Goal: Transaction & Acquisition: Purchase product/service

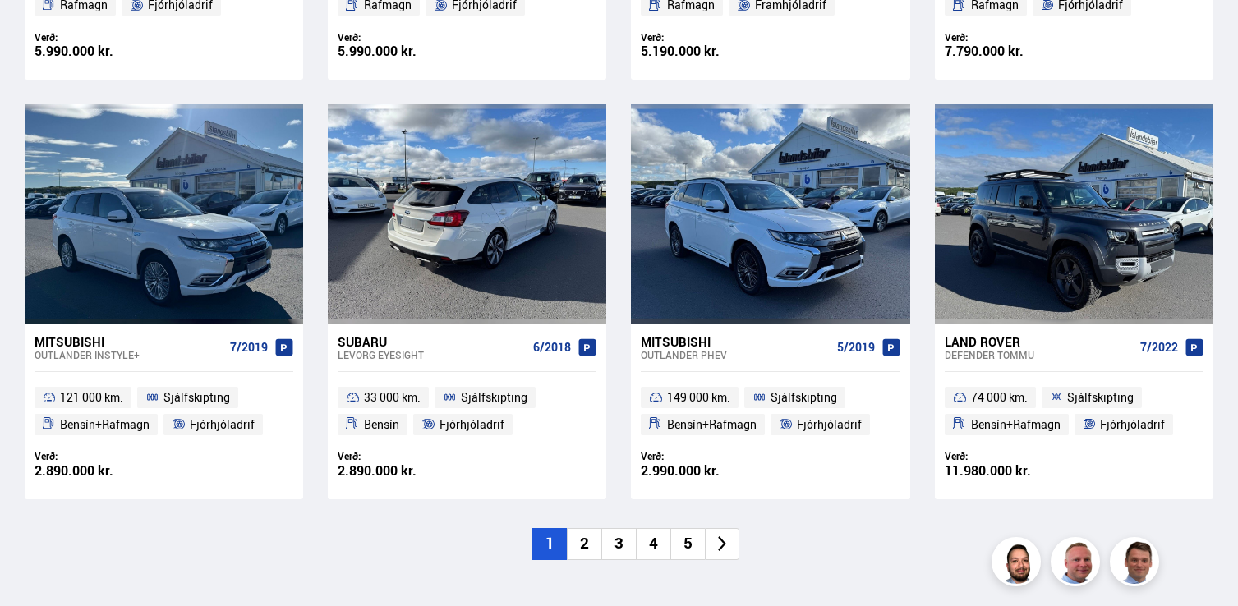
scroll to position [1176, 0]
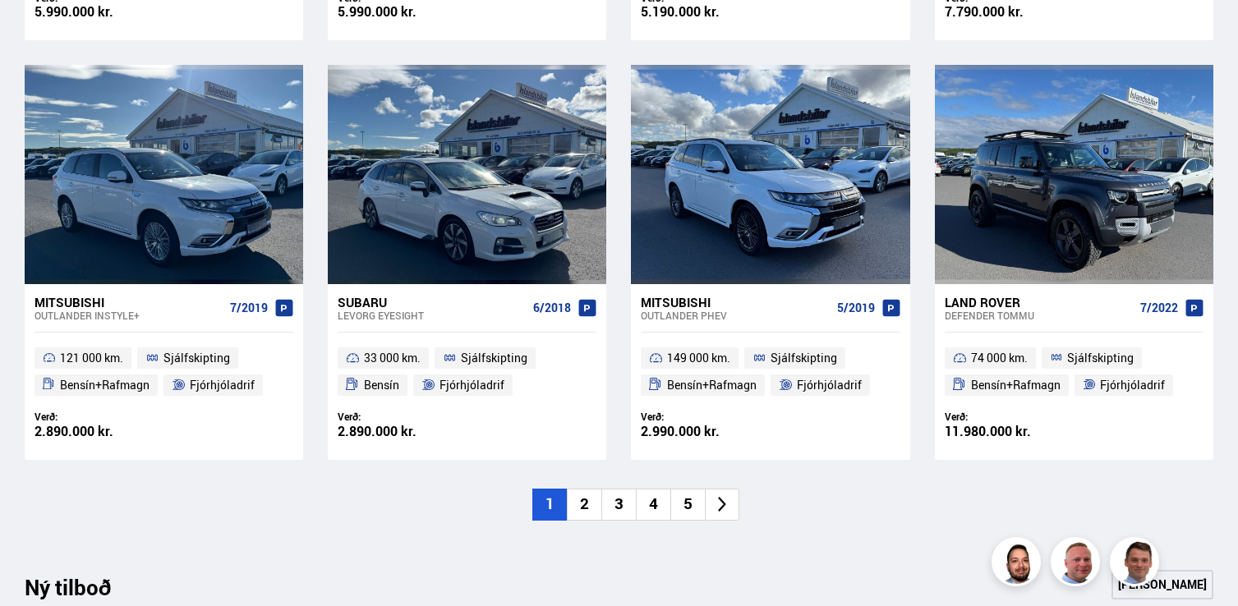
click at [582, 497] on li "2" at bounding box center [584, 505] width 34 height 32
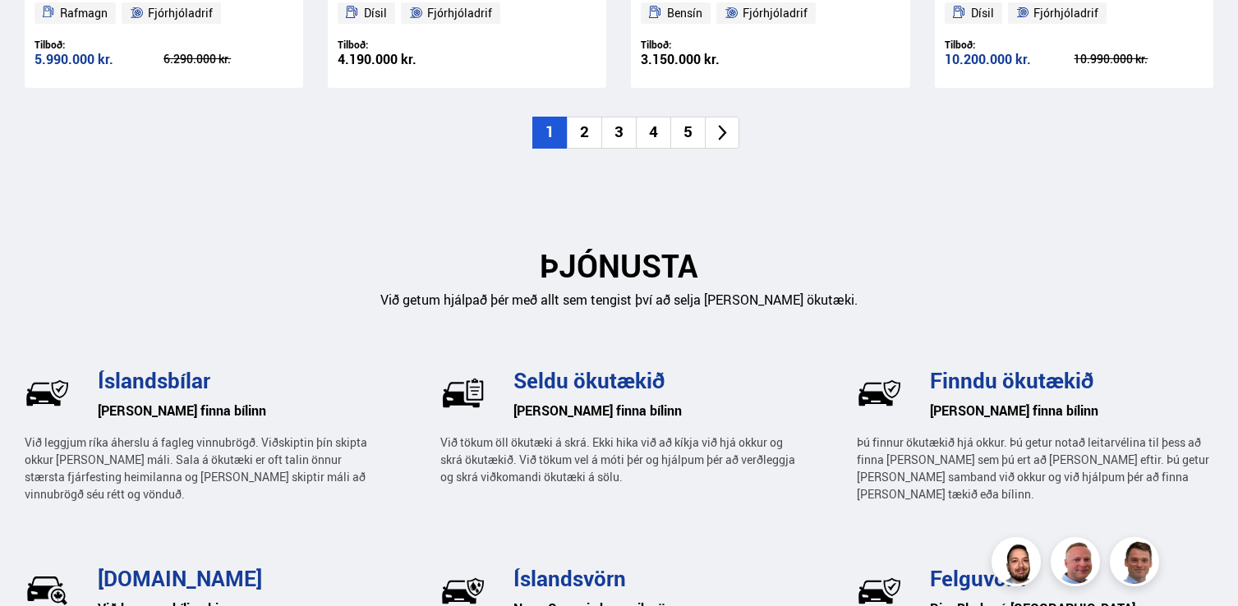
scroll to position [2147, 0]
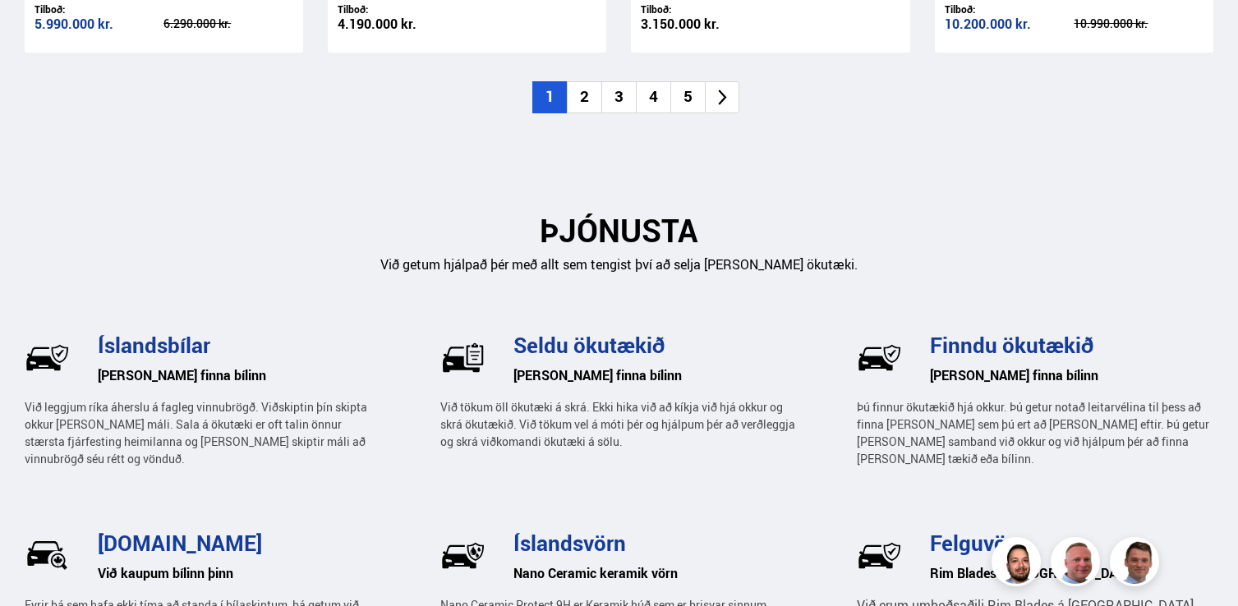
click at [586, 96] on li "2" at bounding box center [584, 97] width 34 height 32
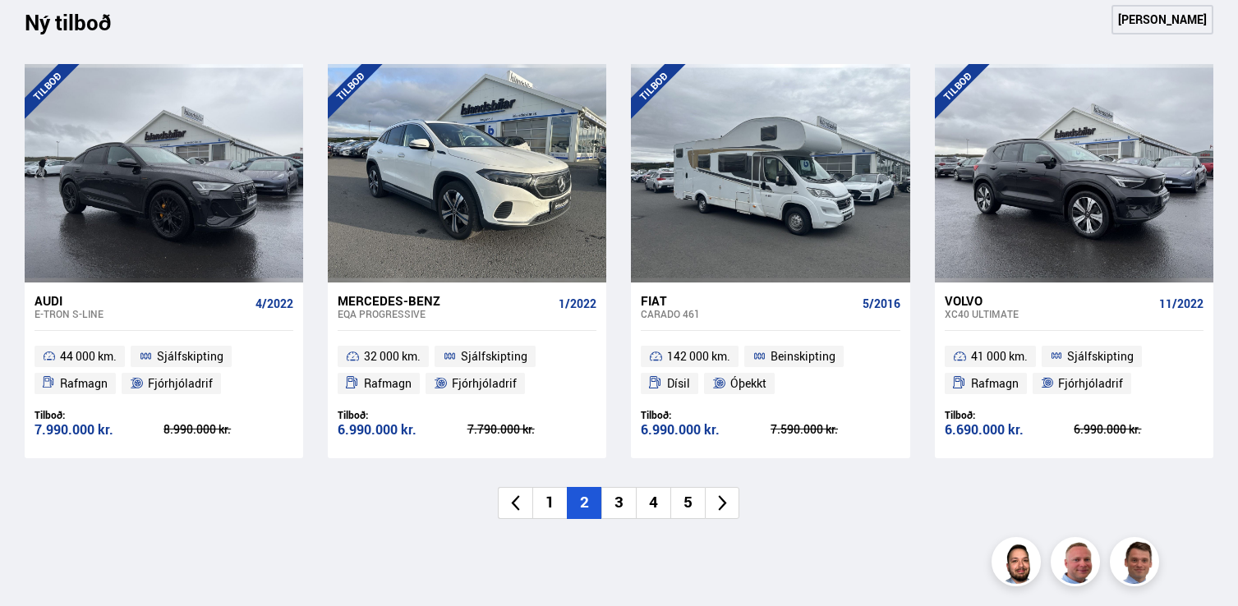
scroll to position [1749, 0]
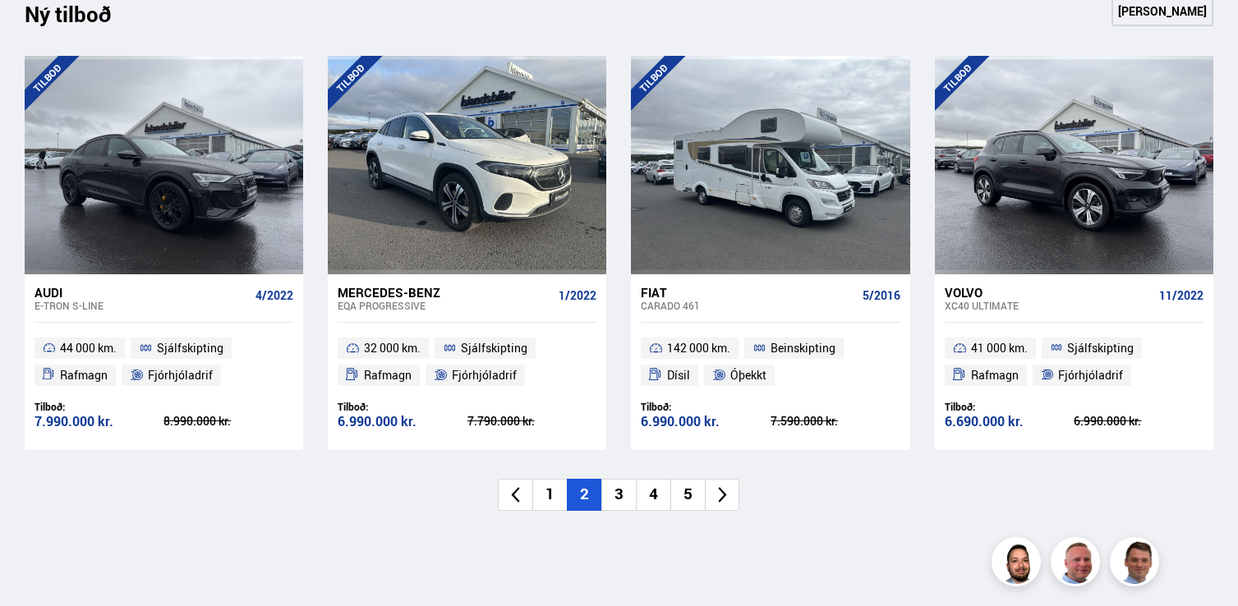
click at [625, 491] on li "3" at bounding box center [618, 495] width 34 height 32
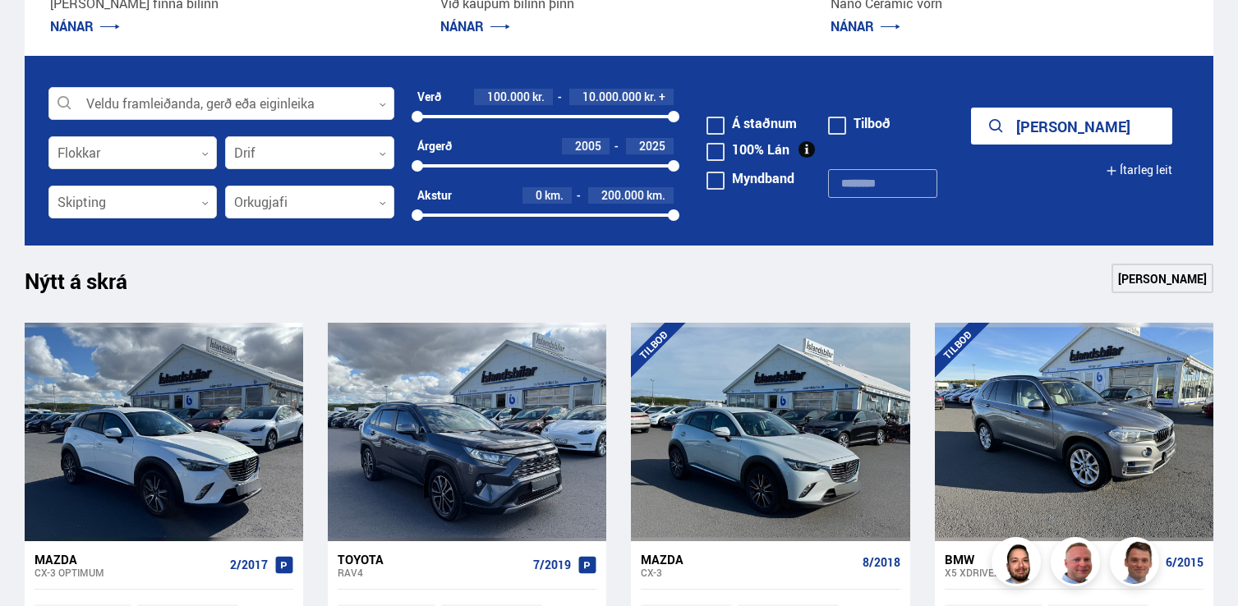
scroll to position [495, 0]
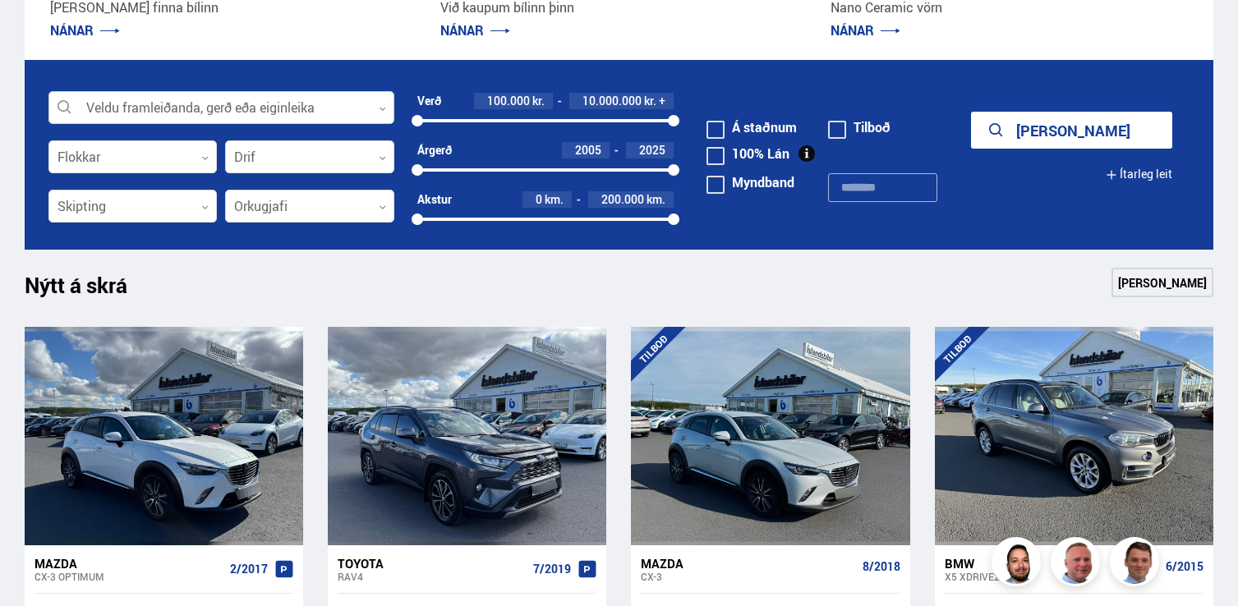
click at [279, 113] on div at bounding box center [221, 108] width 346 height 33
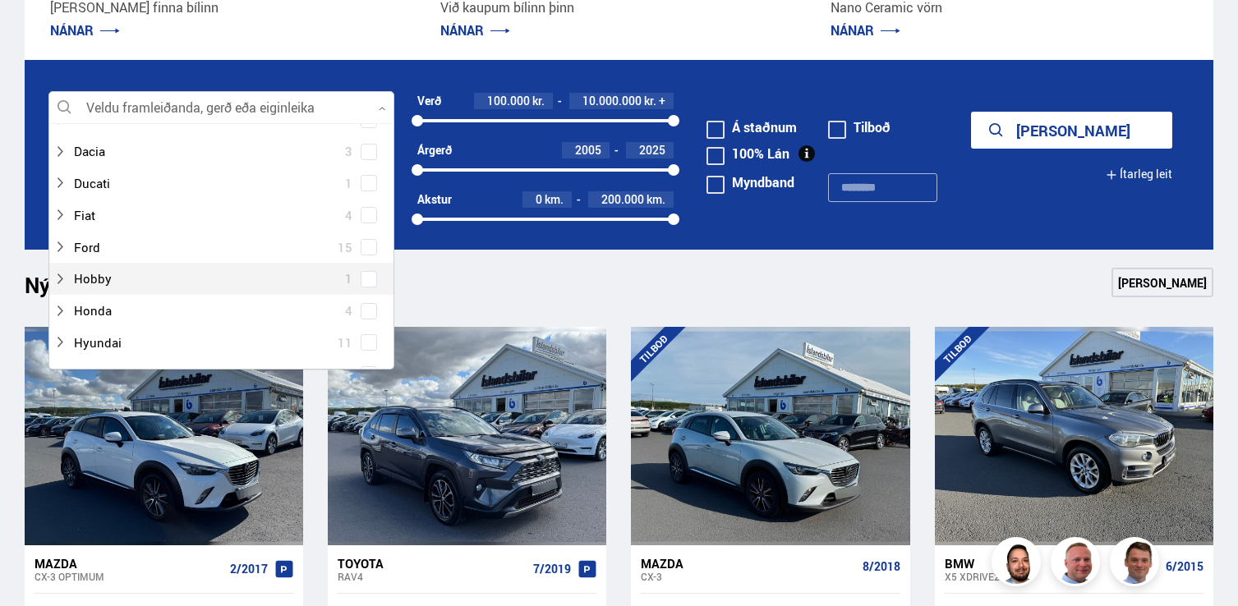
scroll to position [177, 0]
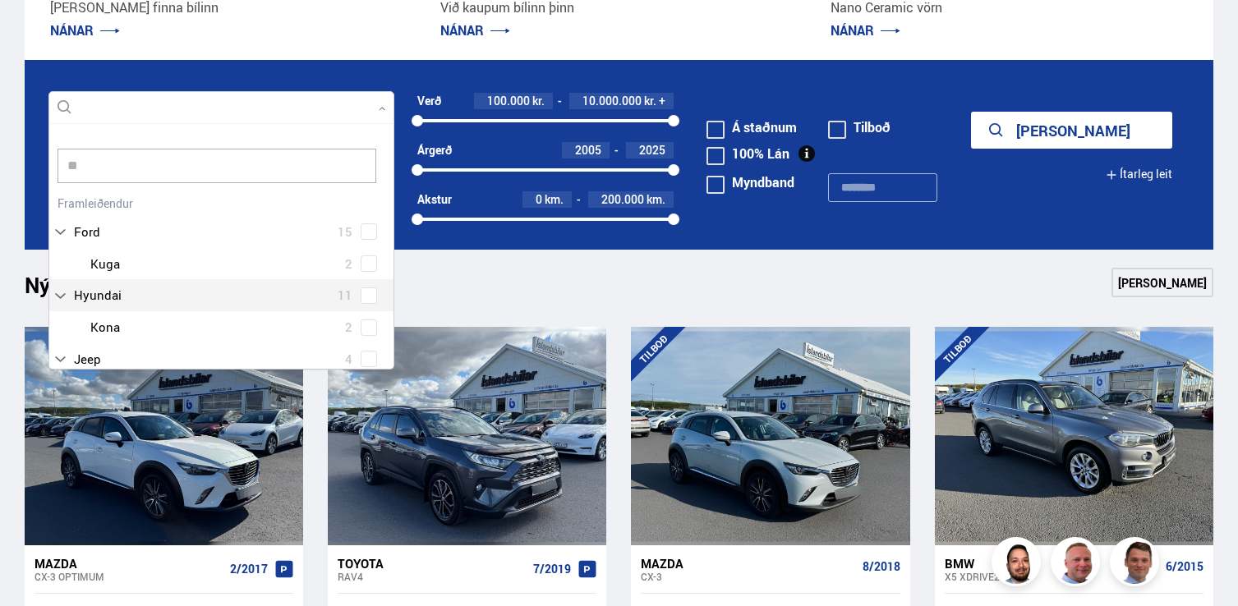
type input "***"
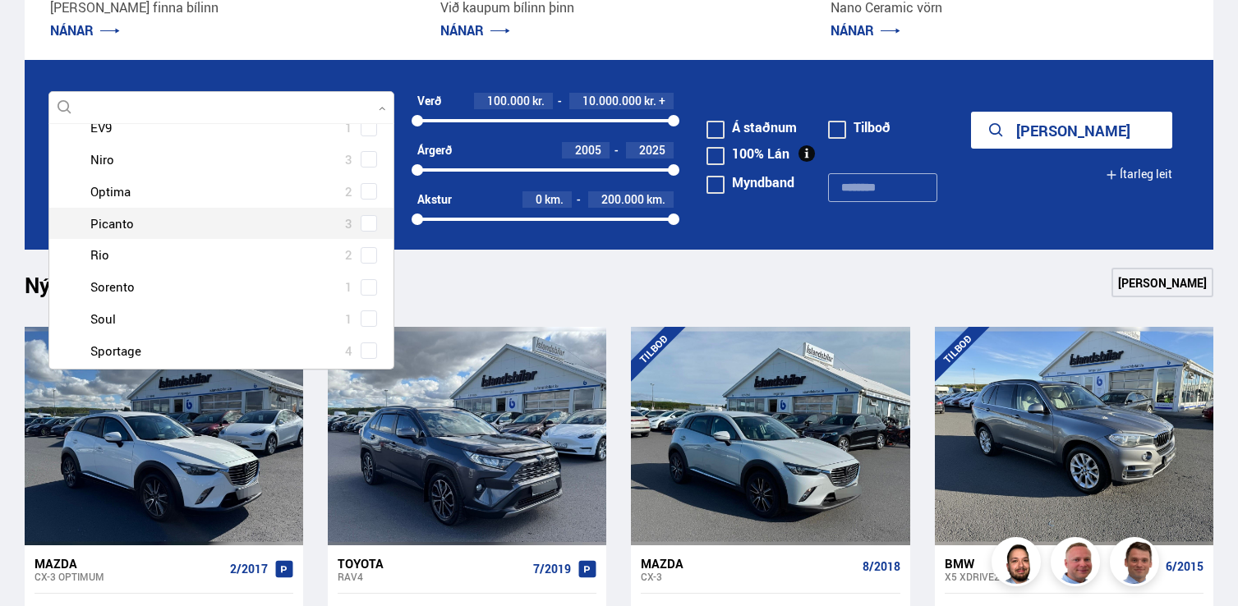
scroll to position [200, 0]
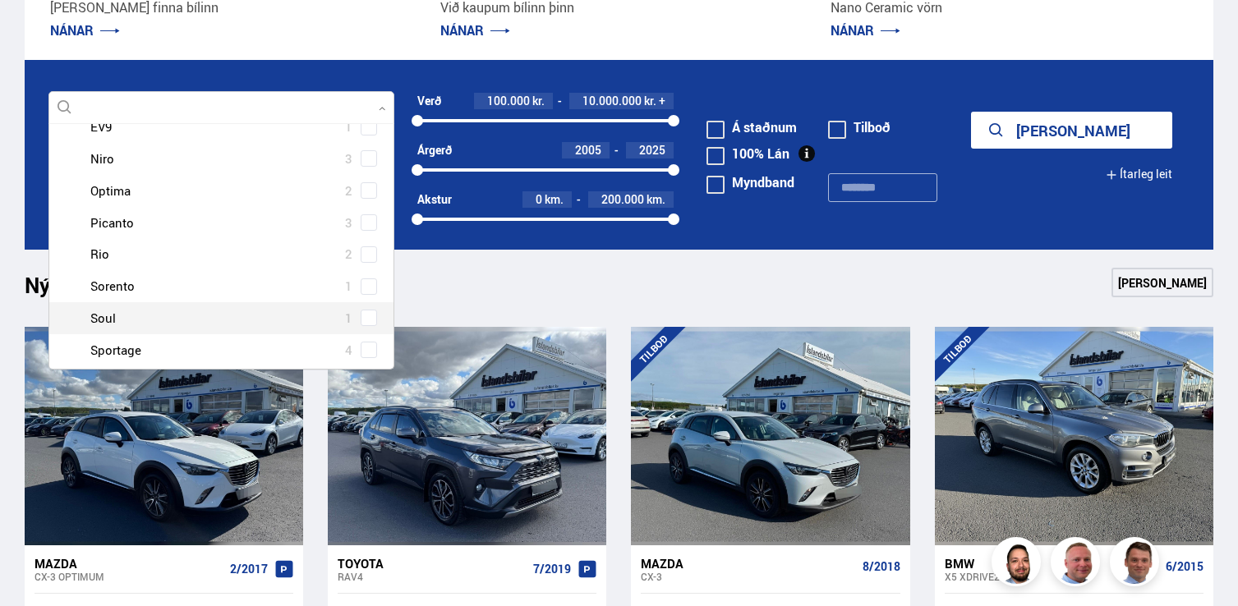
click at [191, 319] on div at bounding box center [237, 318] width 303 height 24
click at [366, 319] on span at bounding box center [369, 318] width 7 height 7
click at [1093, 137] on button "Sýna 1 bíla" at bounding box center [1071, 130] width 201 height 37
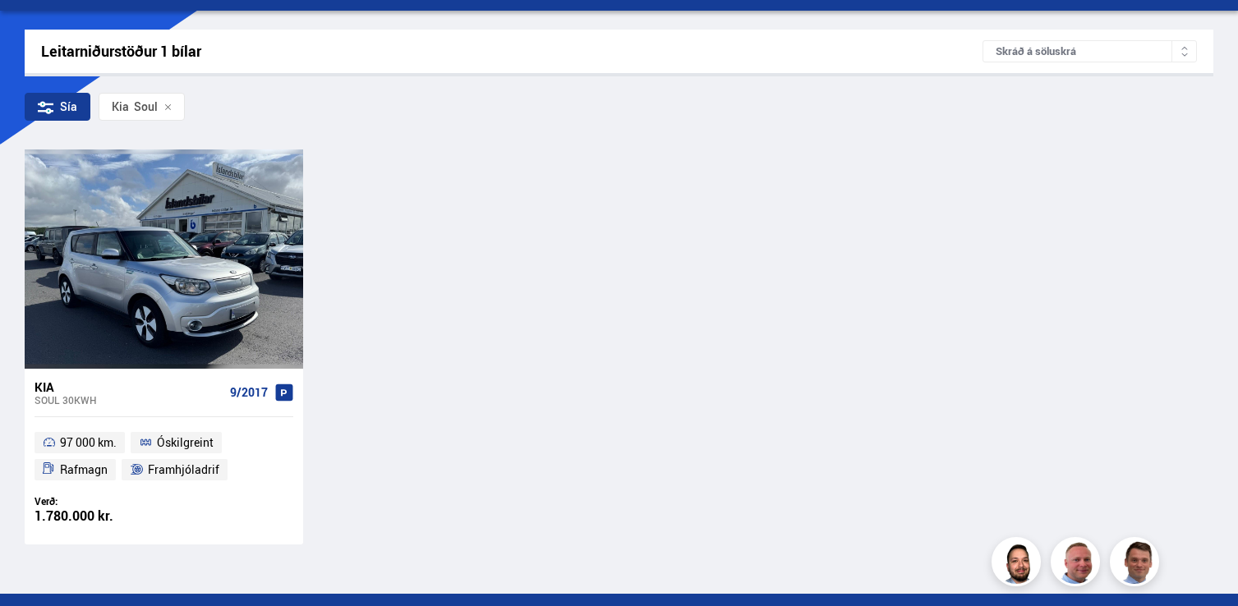
scroll to position [239, 0]
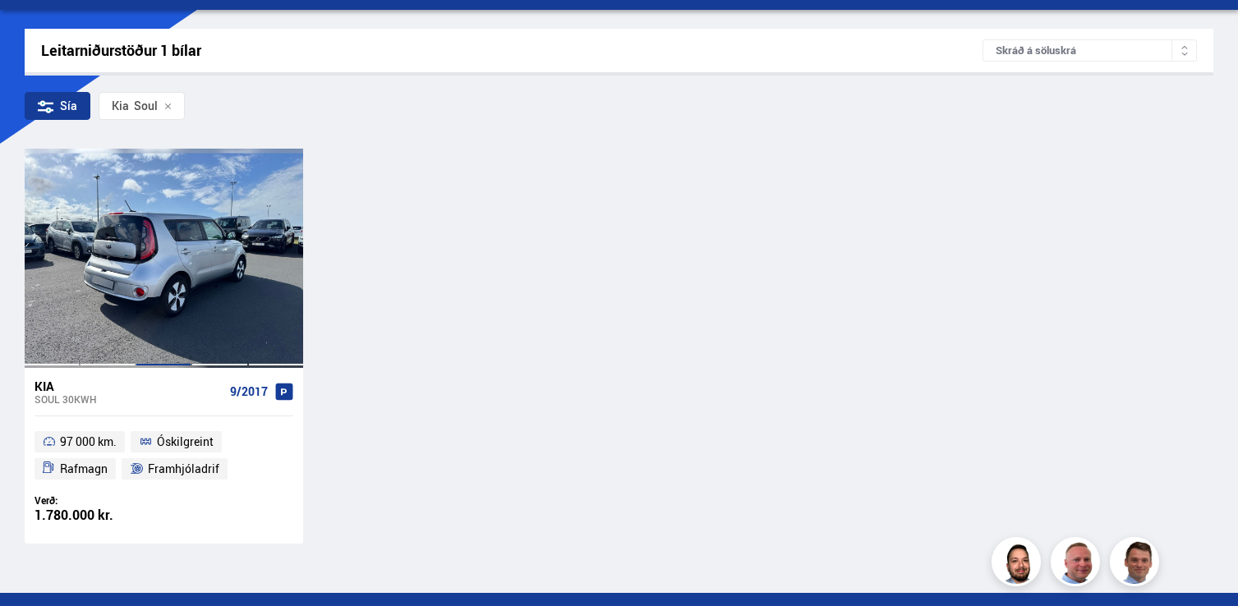
click at [149, 290] on div at bounding box center [164, 258] width 56 height 218
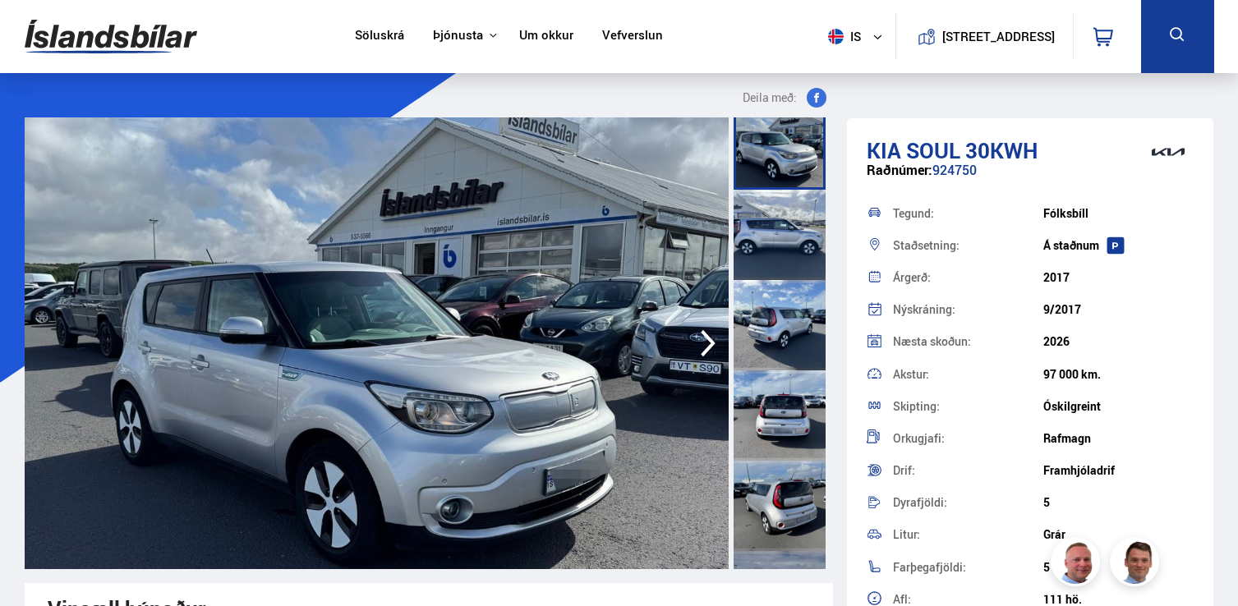
scroll to position [21, 0]
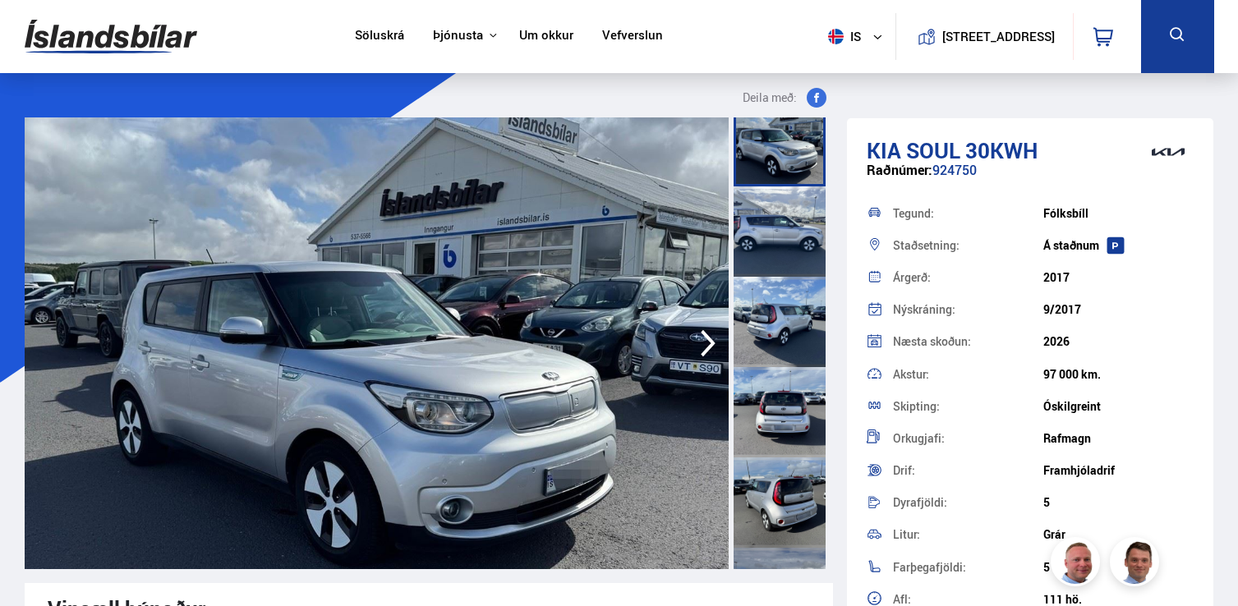
click at [770, 224] on div at bounding box center [779, 231] width 92 height 90
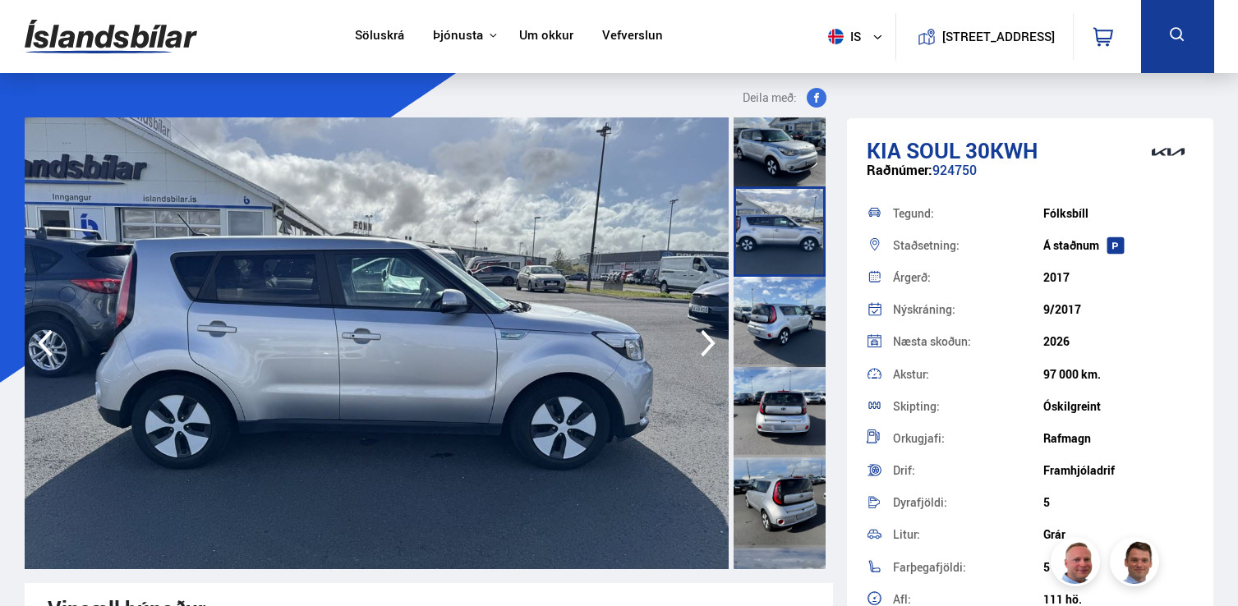
click at [768, 306] on div at bounding box center [779, 322] width 92 height 90
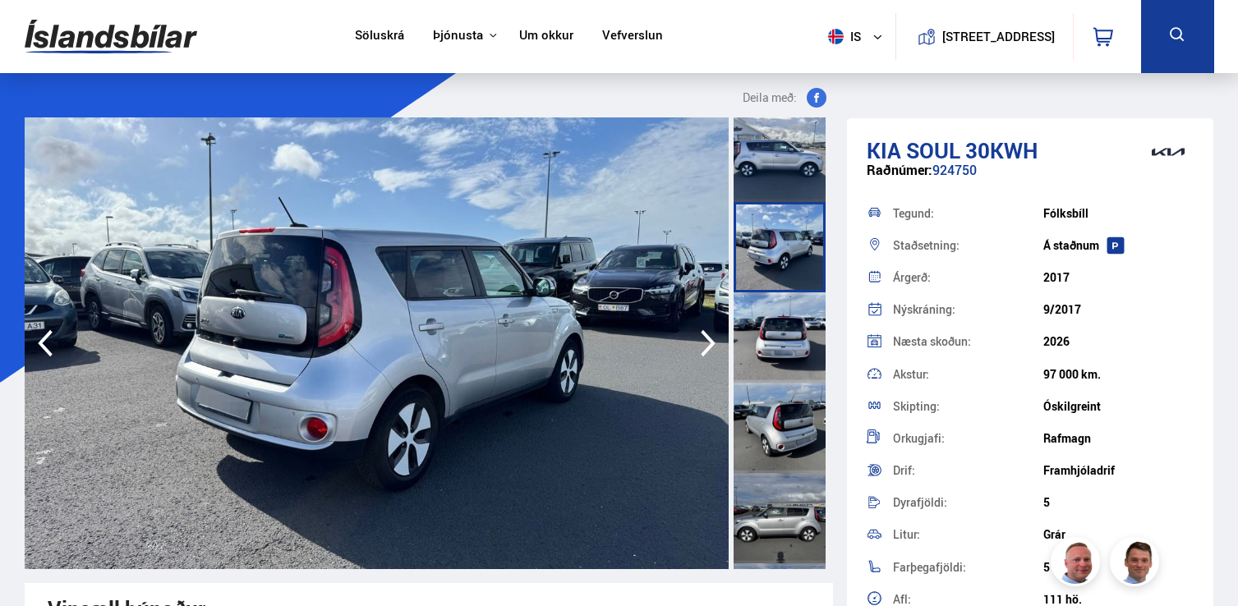
scroll to position [100, 0]
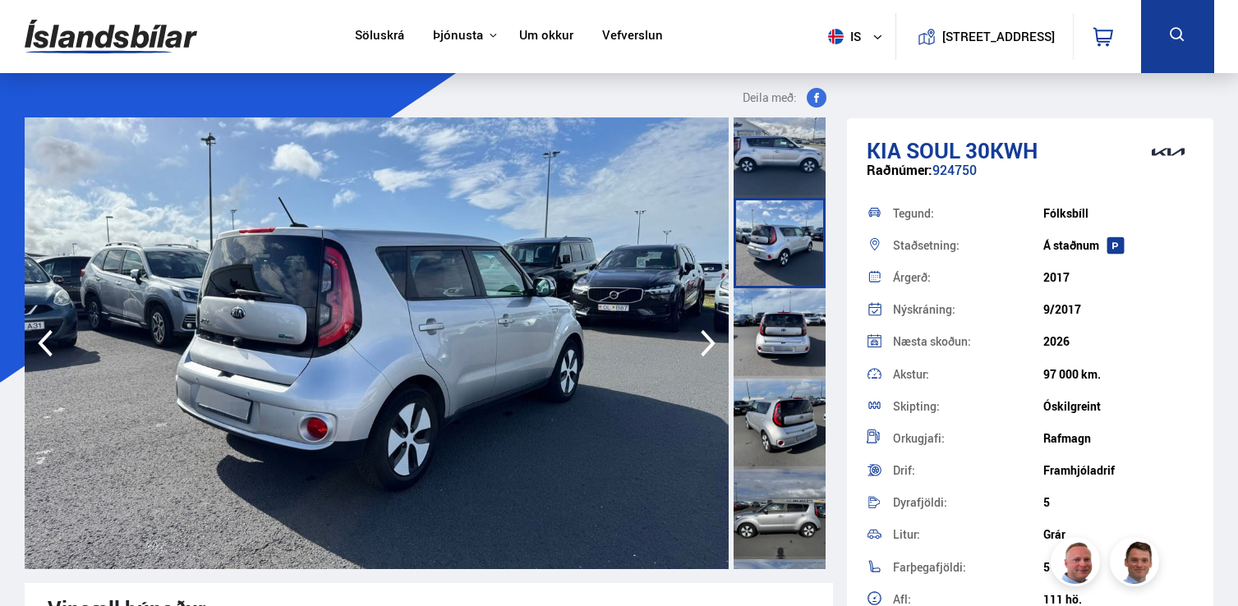
click at [778, 335] on div at bounding box center [779, 333] width 92 height 90
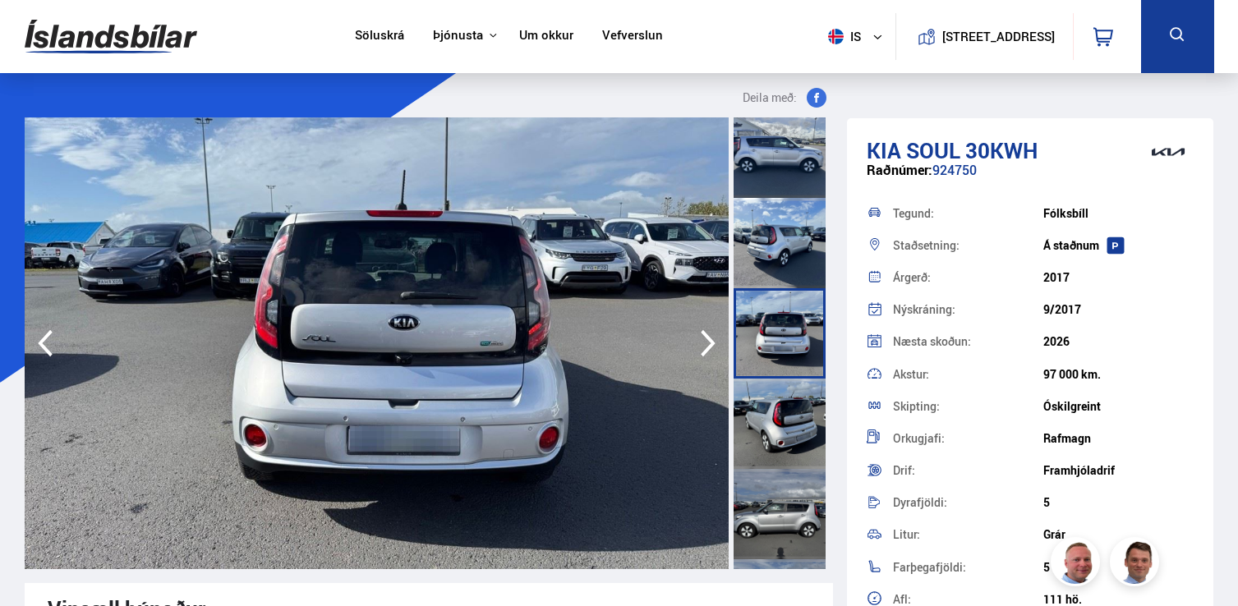
click at [777, 406] on div at bounding box center [779, 424] width 92 height 90
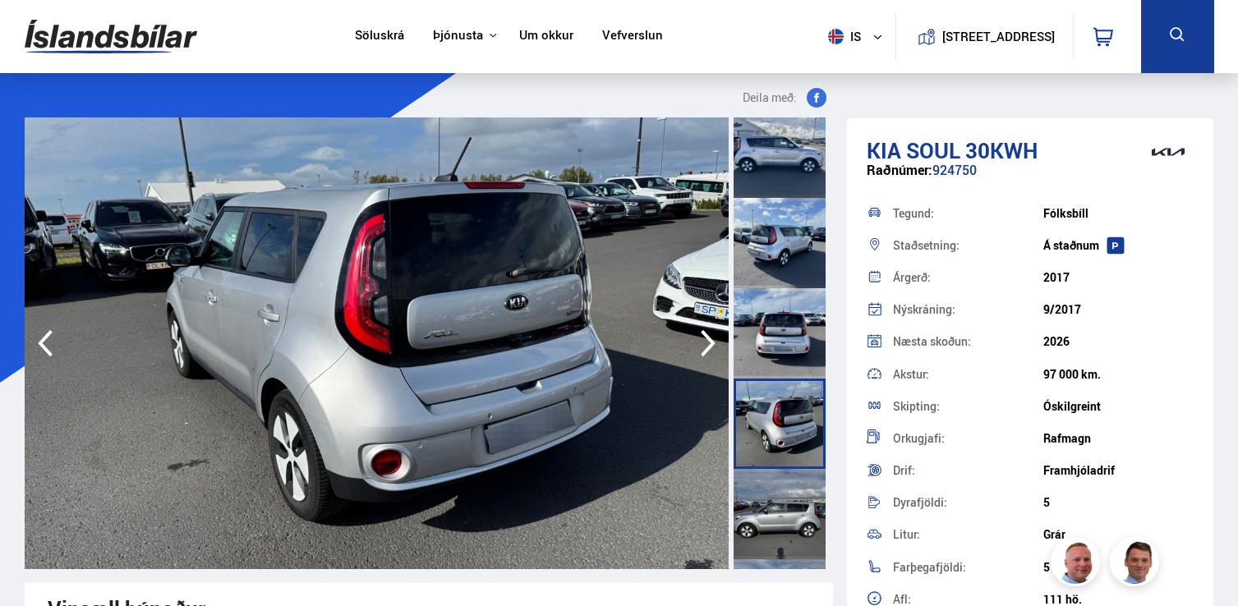
click at [769, 313] on div at bounding box center [779, 333] width 92 height 90
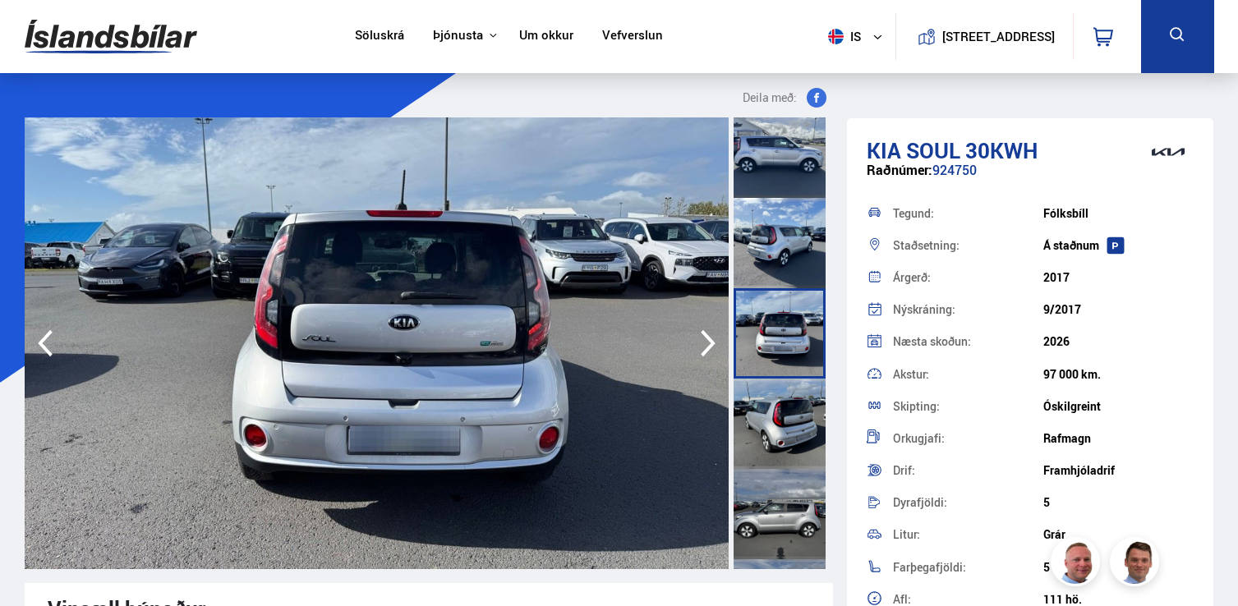
click at [775, 407] on div at bounding box center [779, 424] width 92 height 90
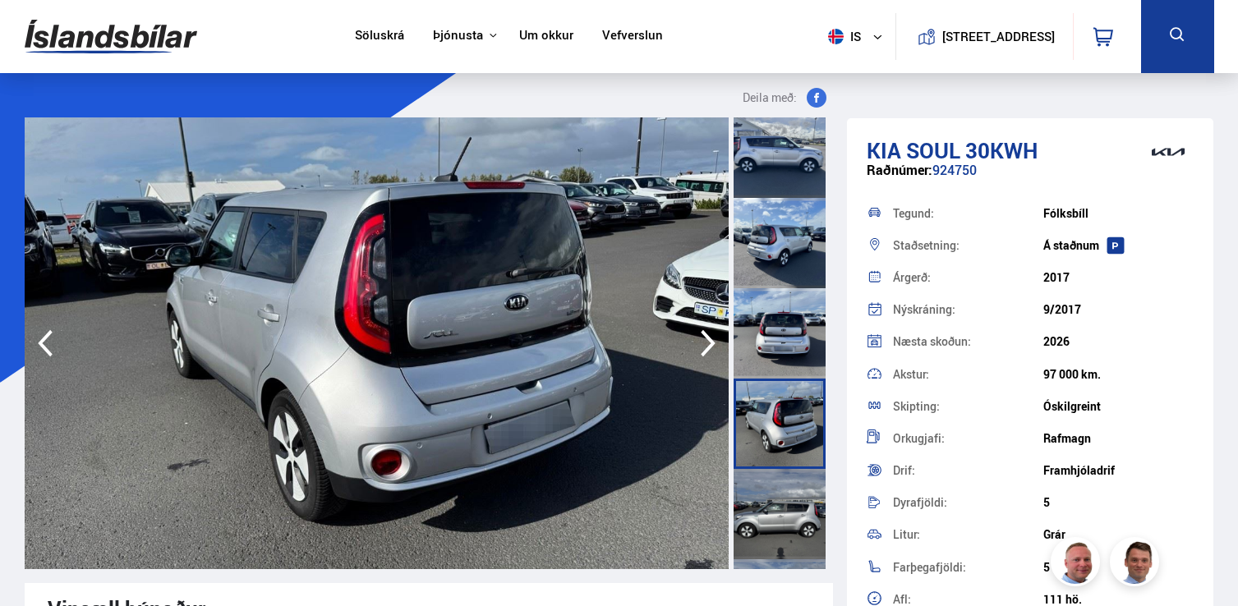
click at [779, 494] on div at bounding box center [779, 514] width 92 height 90
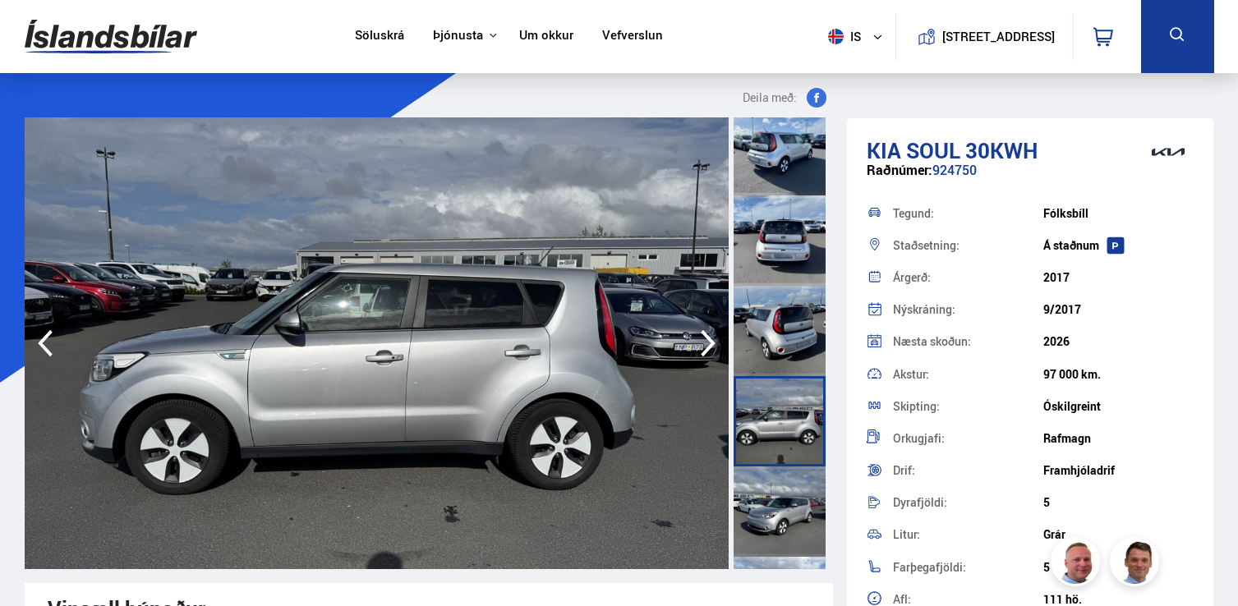
scroll to position [206, 0]
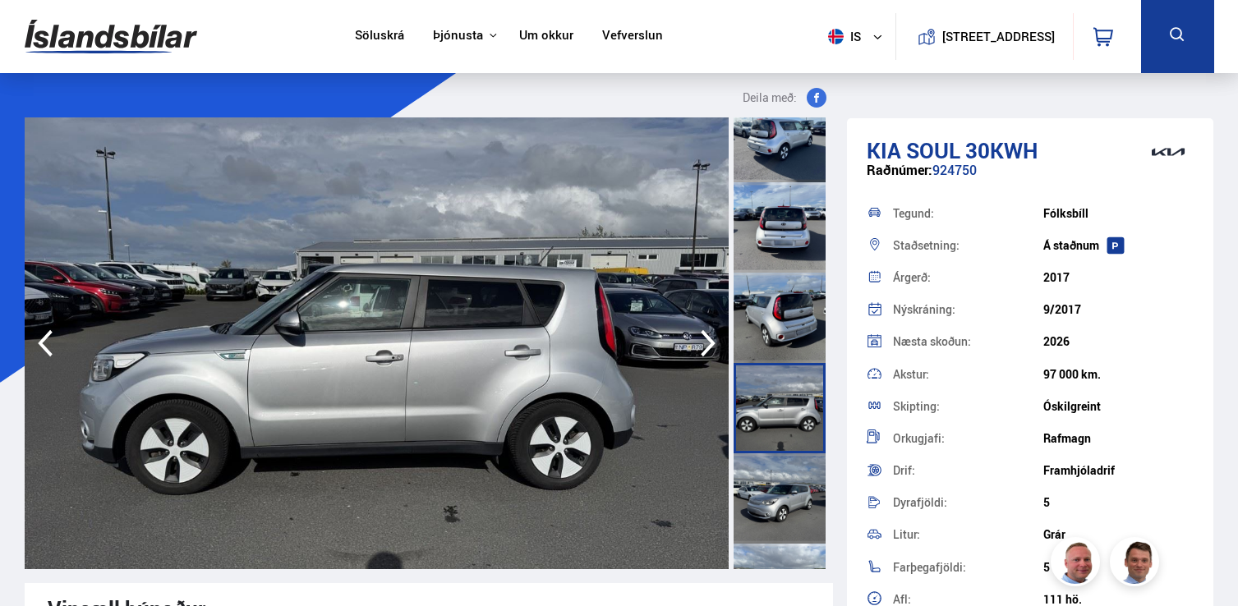
click at [779, 494] on div at bounding box center [779, 498] width 92 height 90
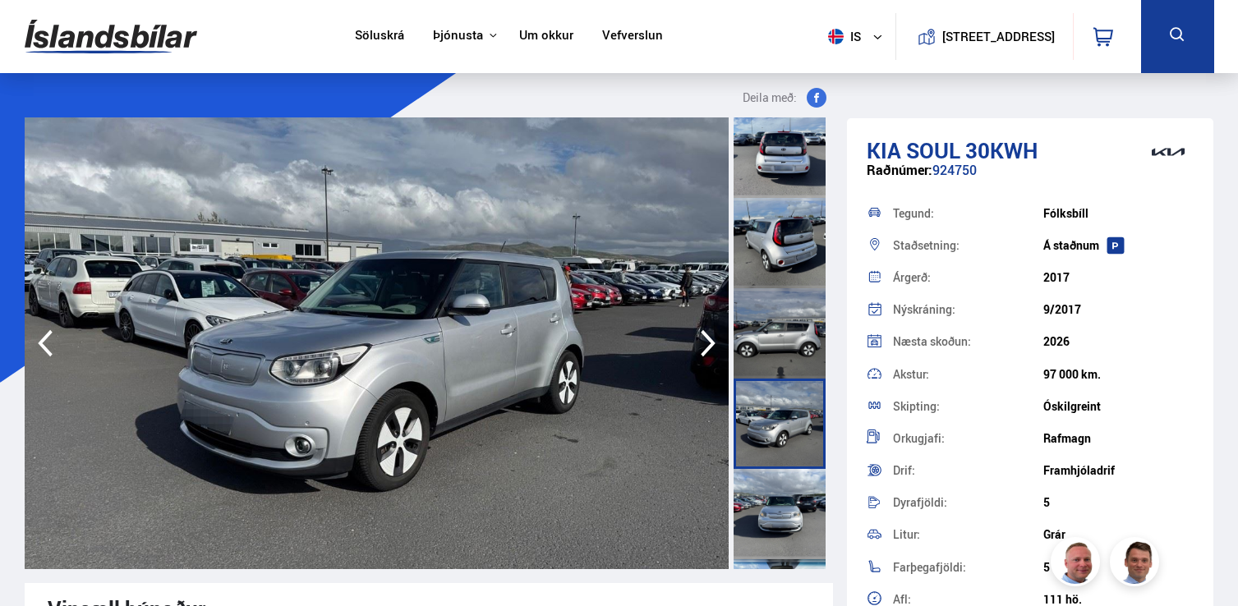
scroll to position [292, 0]
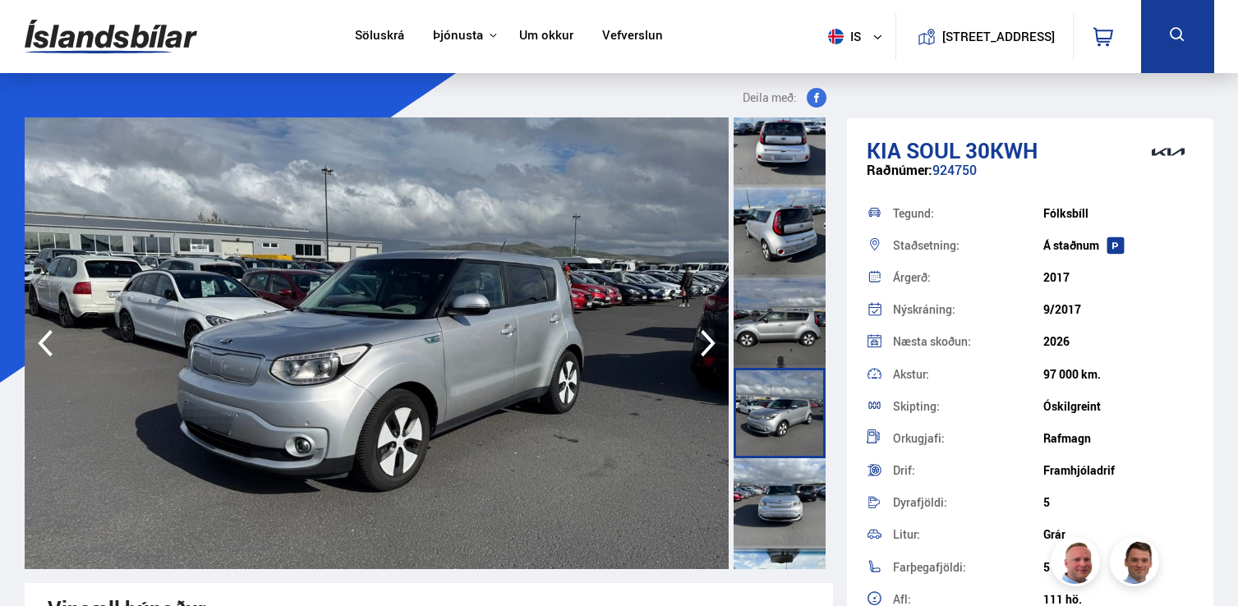
click at [779, 494] on div at bounding box center [779, 503] width 92 height 90
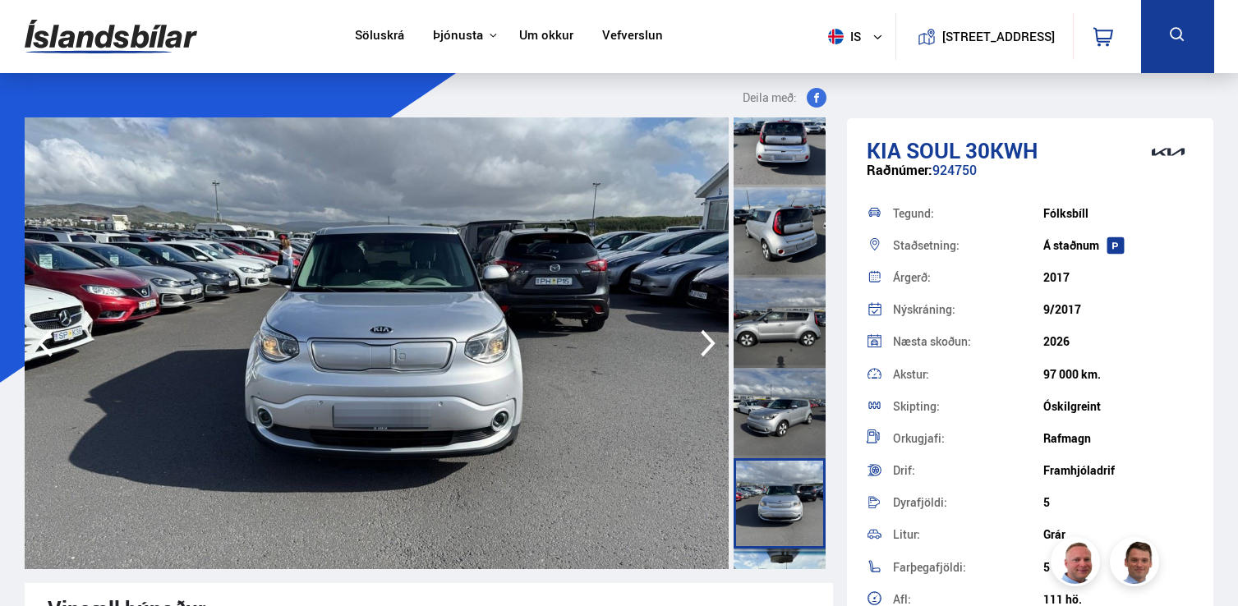
click at [780, 425] on div at bounding box center [779, 413] width 92 height 90
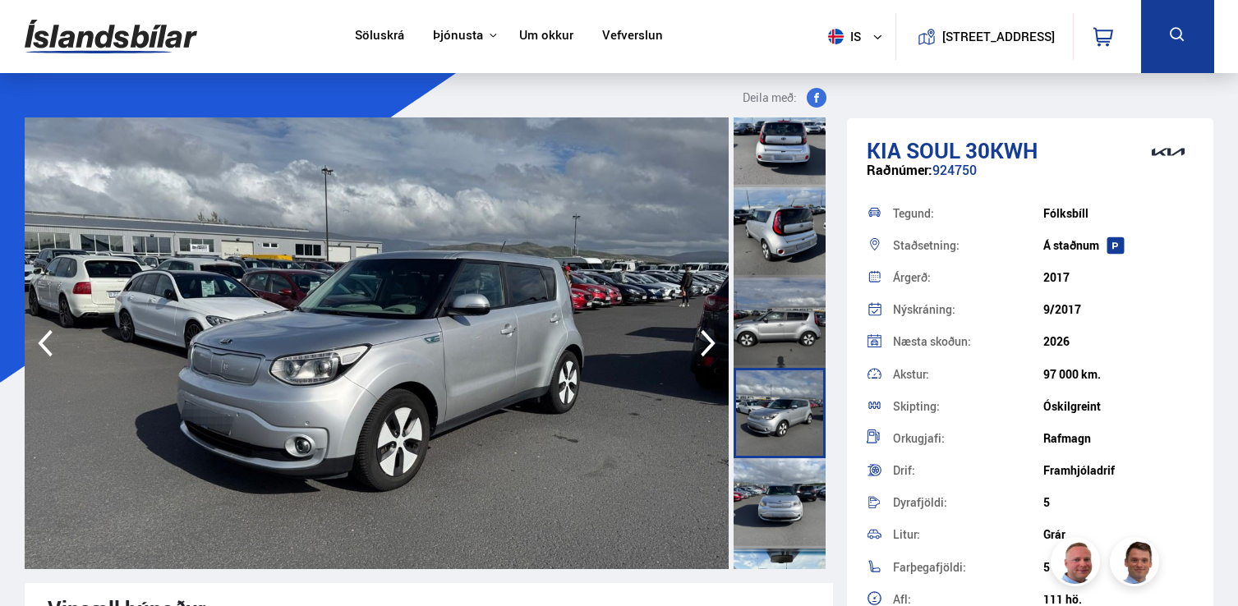
click at [781, 494] on div at bounding box center [779, 503] width 92 height 90
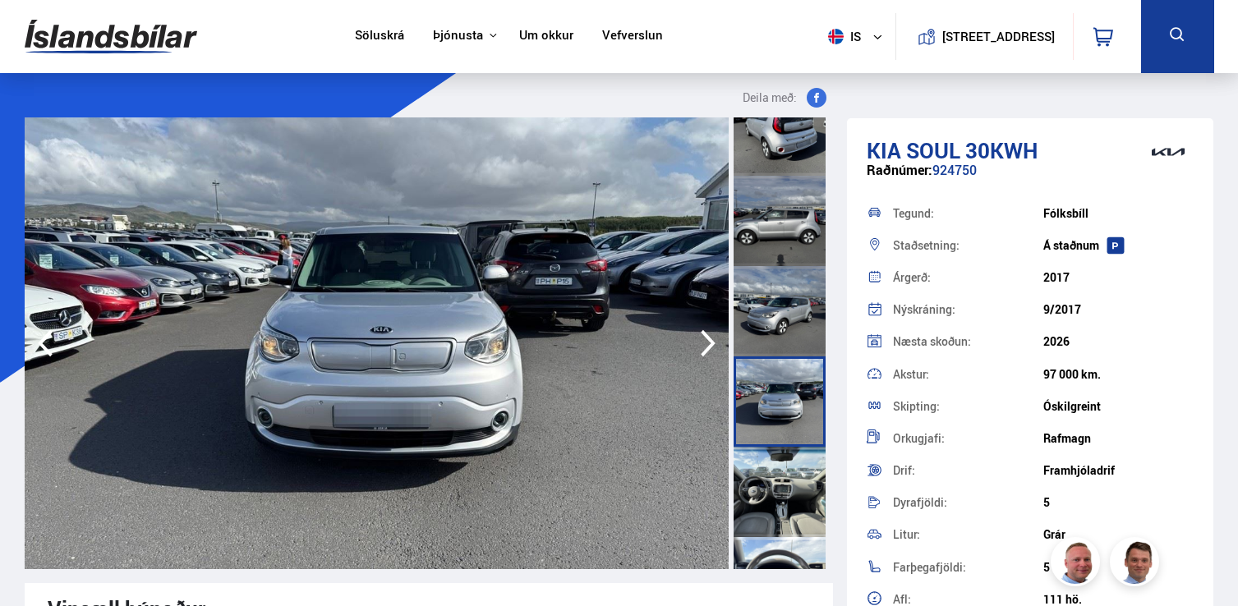
scroll to position [398, 0]
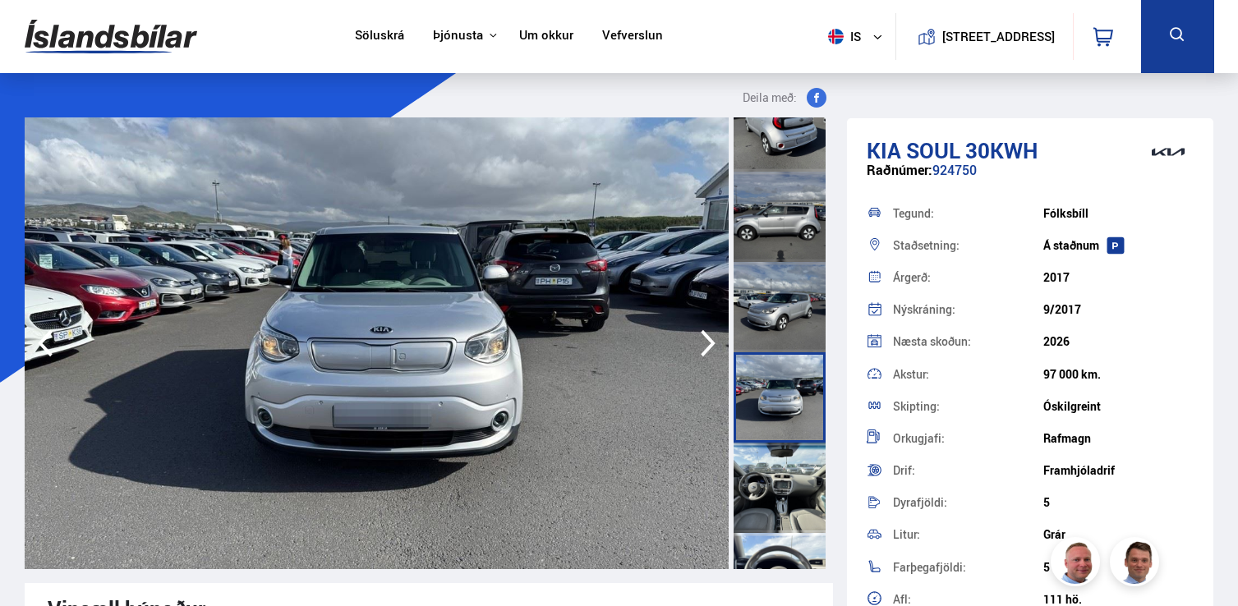
click at [781, 494] on div at bounding box center [779, 488] width 92 height 90
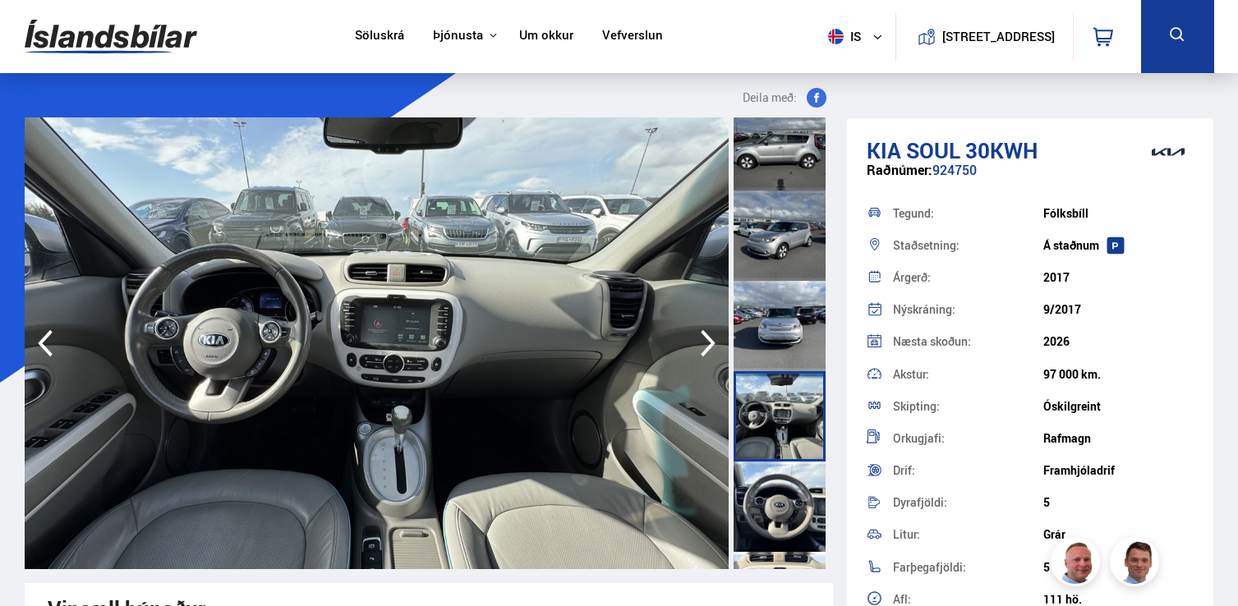
scroll to position [490, 0]
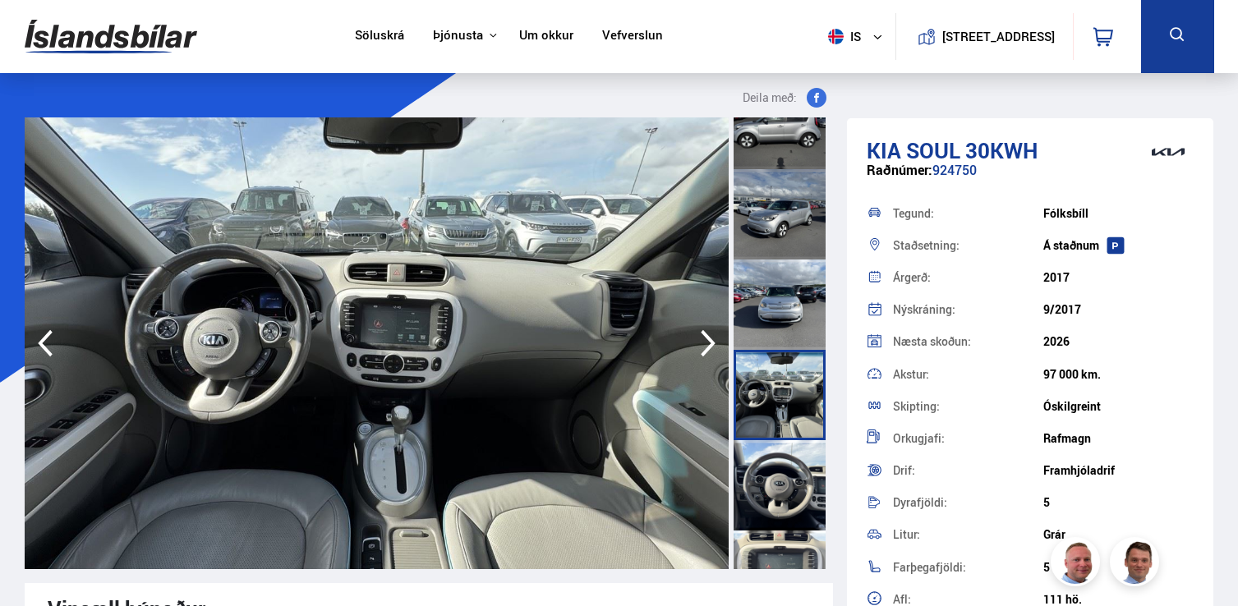
click at [781, 494] on div at bounding box center [779, 485] width 92 height 90
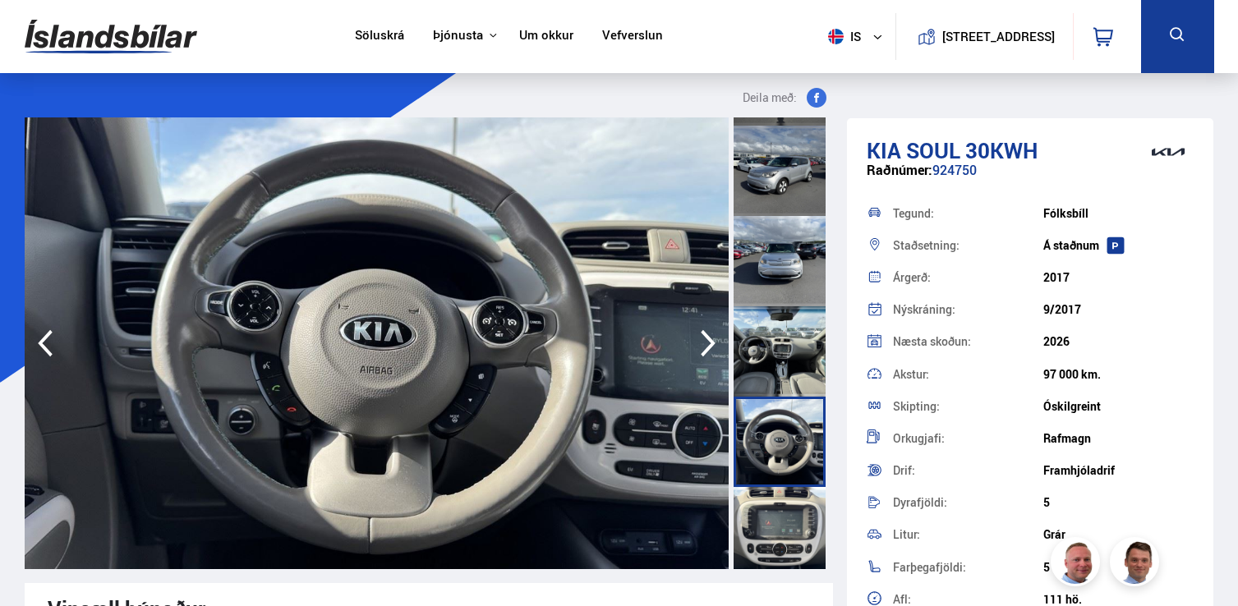
scroll to position [538, 0]
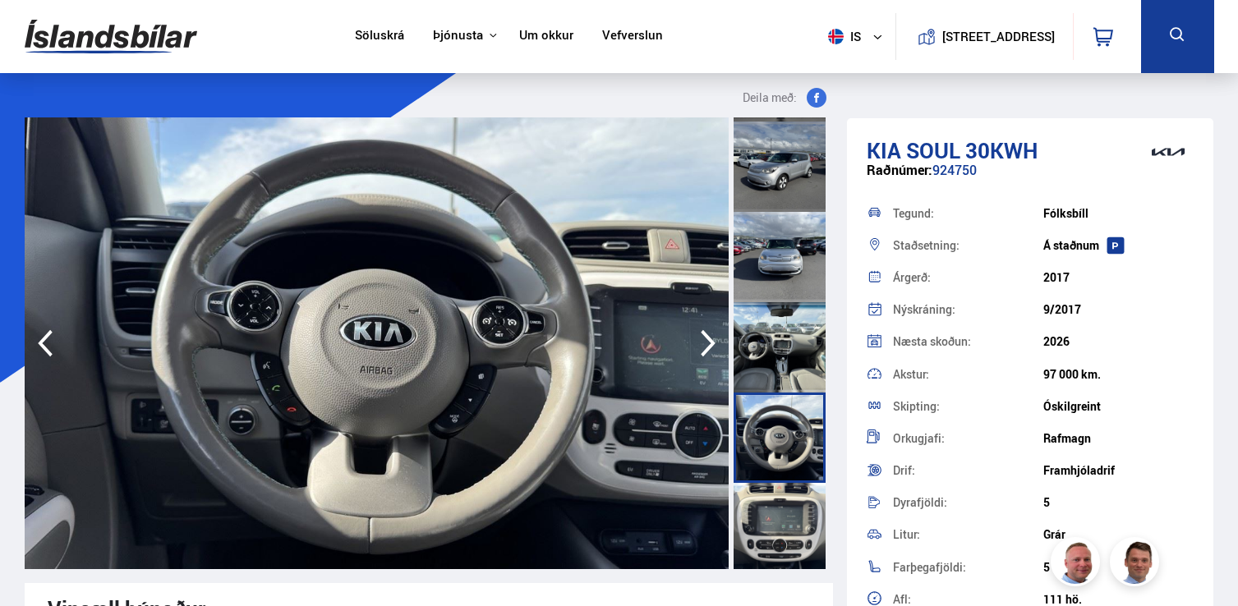
click at [780, 497] on div at bounding box center [779, 528] width 92 height 90
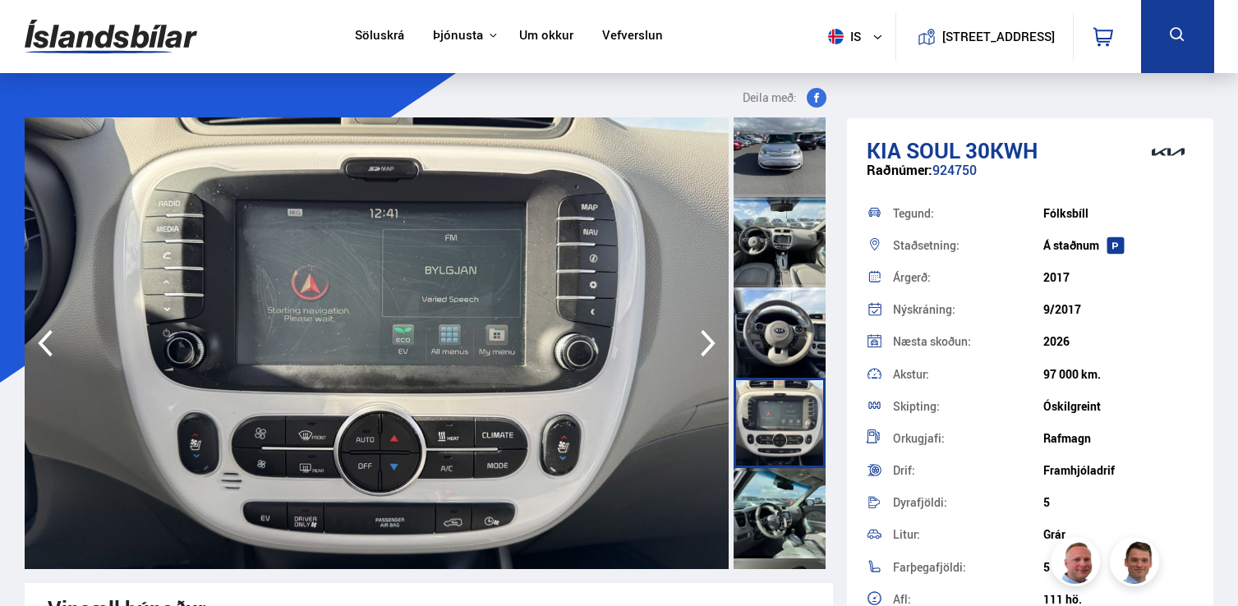
scroll to position [649, 0]
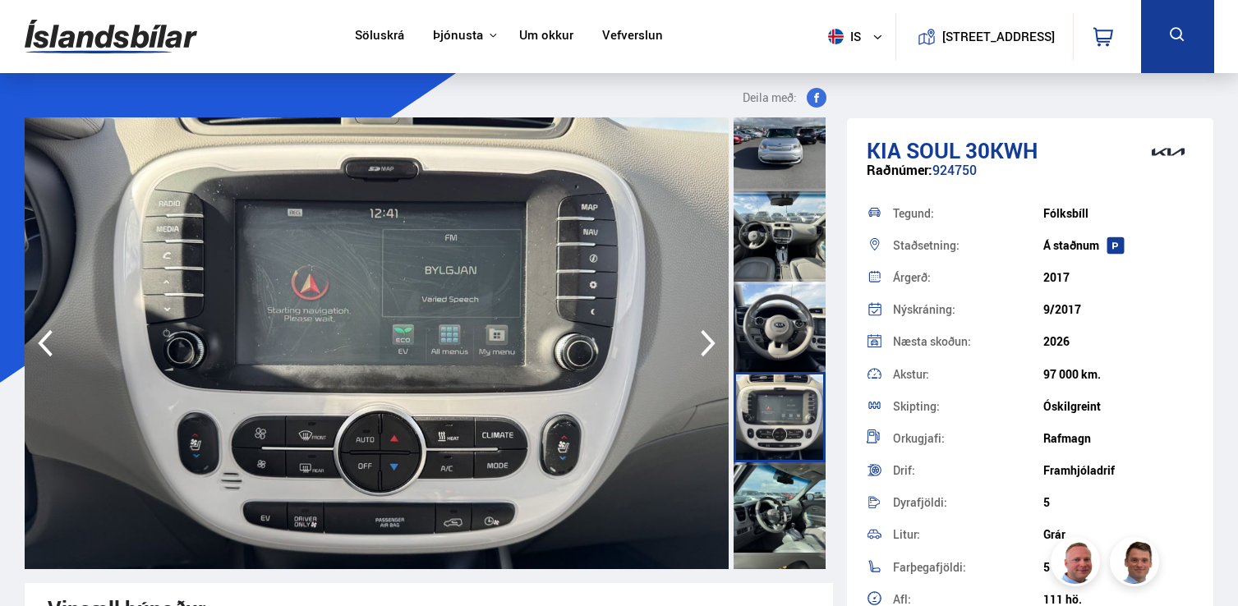
click at [780, 497] on div at bounding box center [779, 507] width 92 height 90
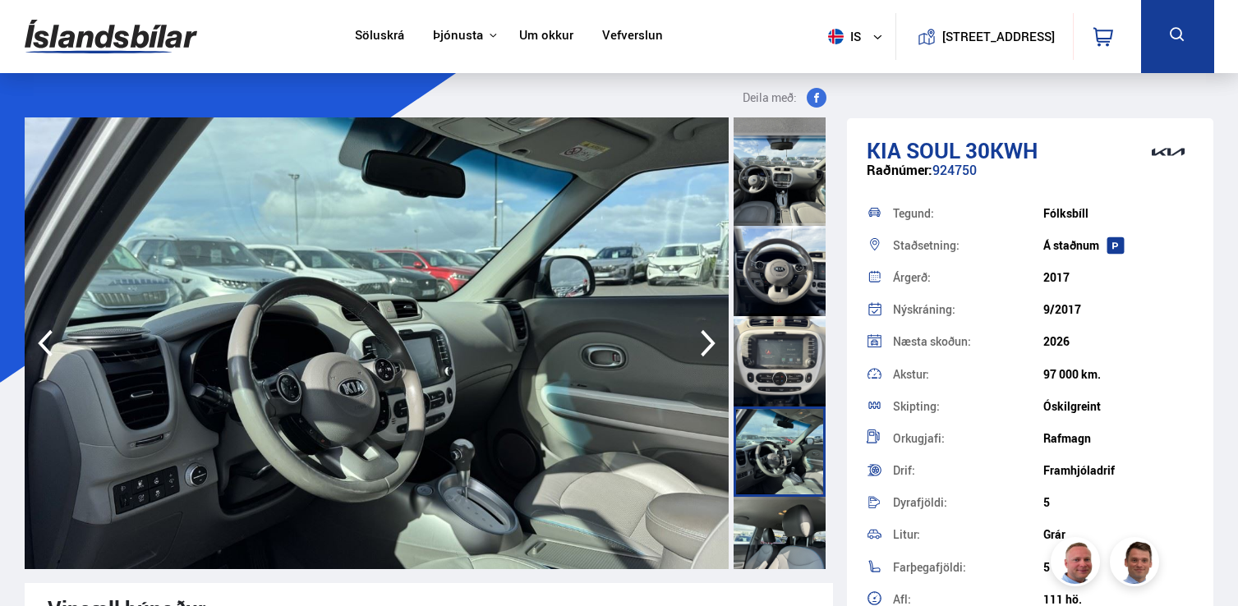
scroll to position [715, 0]
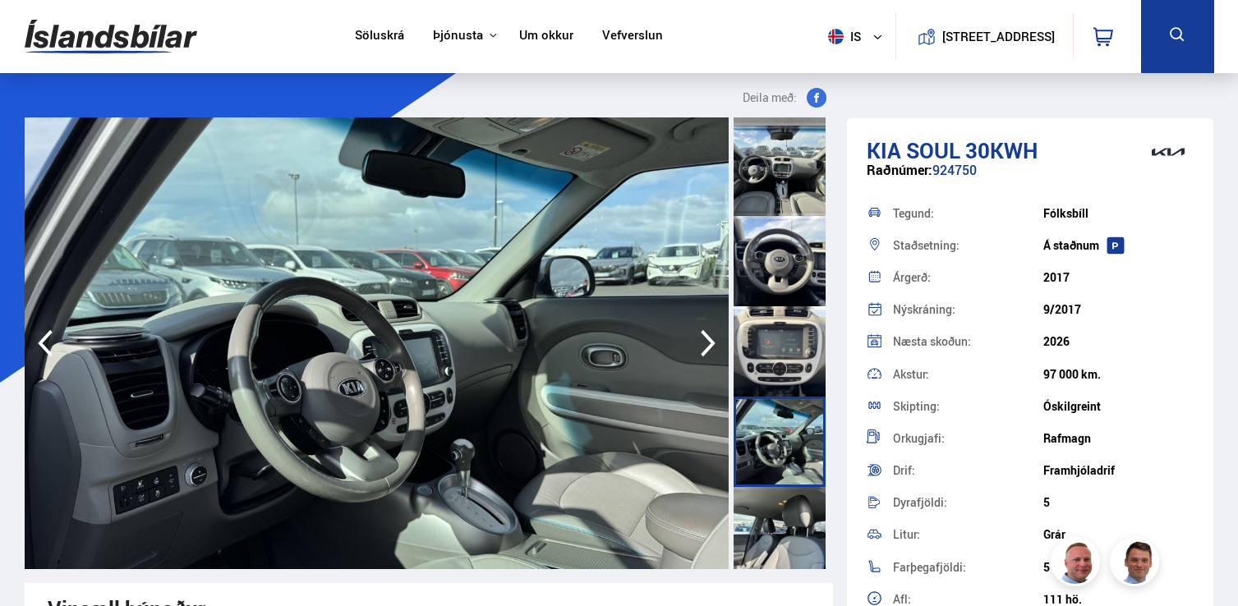
click at [778, 506] on div at bounding box center [779, 532] width 92 height 90
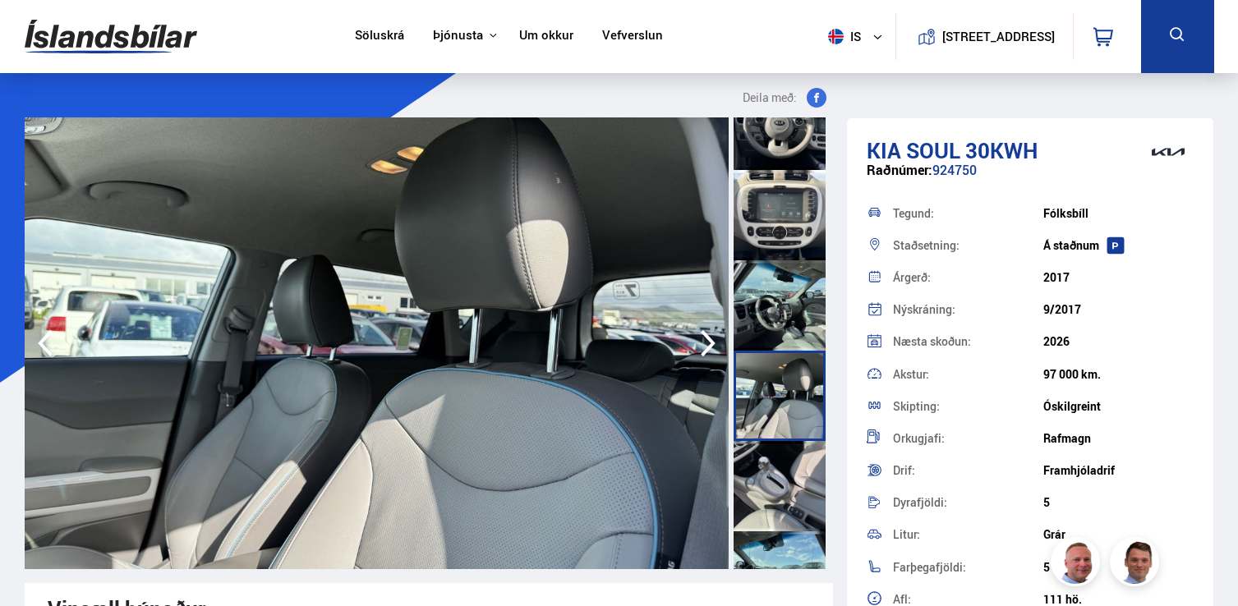
scroll to position [858, 0]
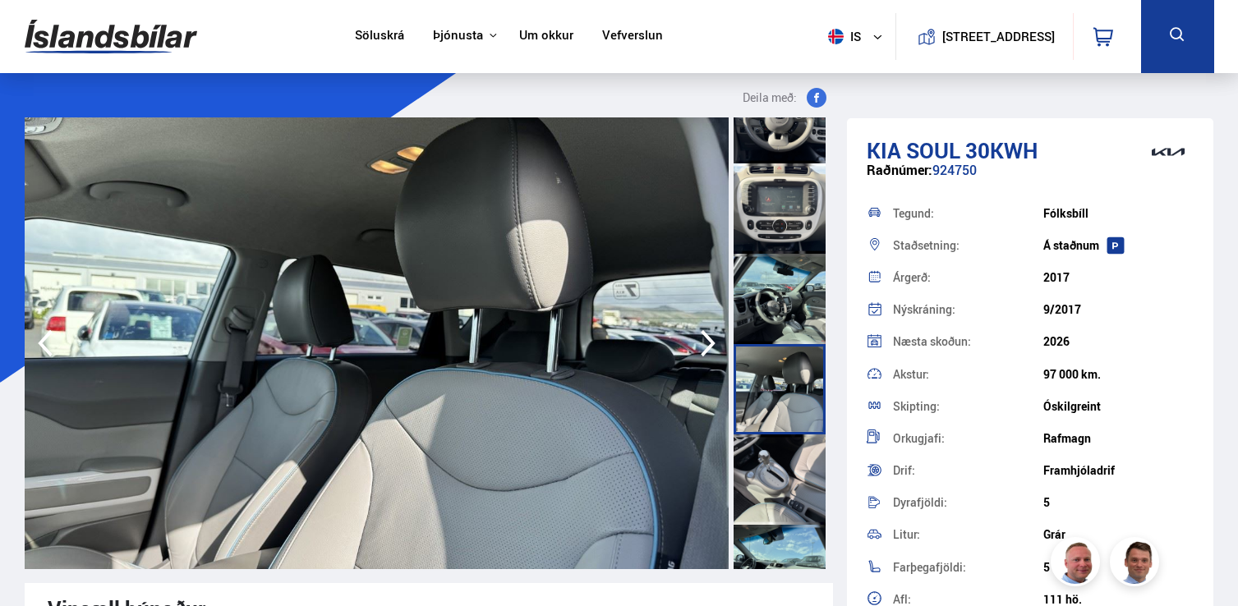
click at [778, 506] on div at bounding box center [779, 479] width 92 height 90
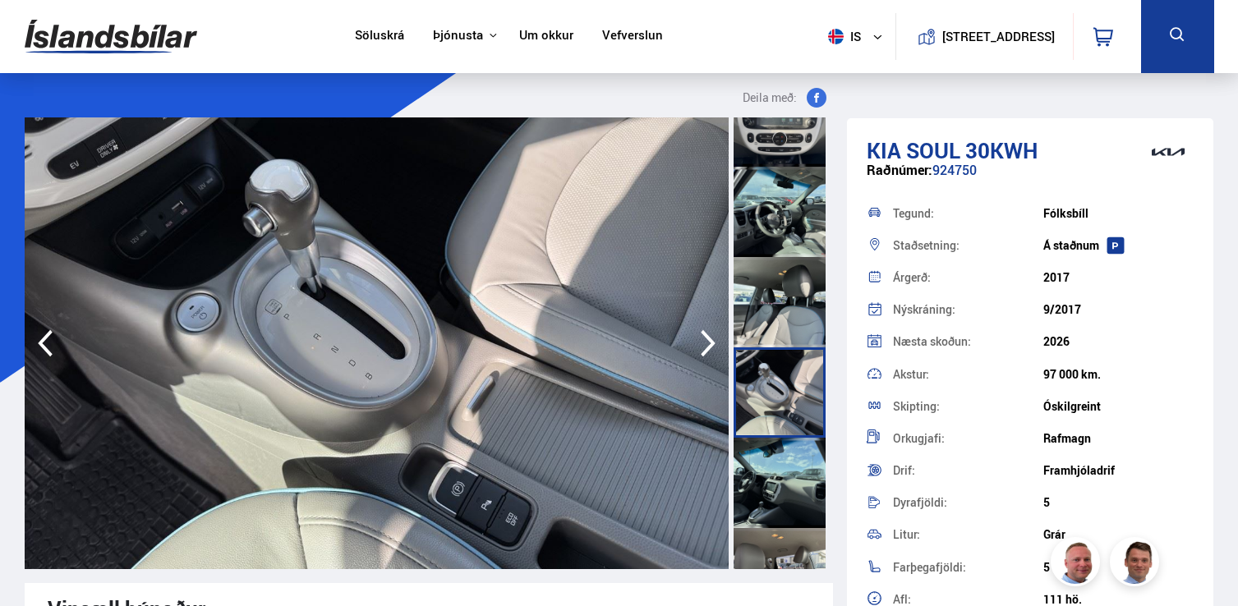
scroll to position [948, 0]
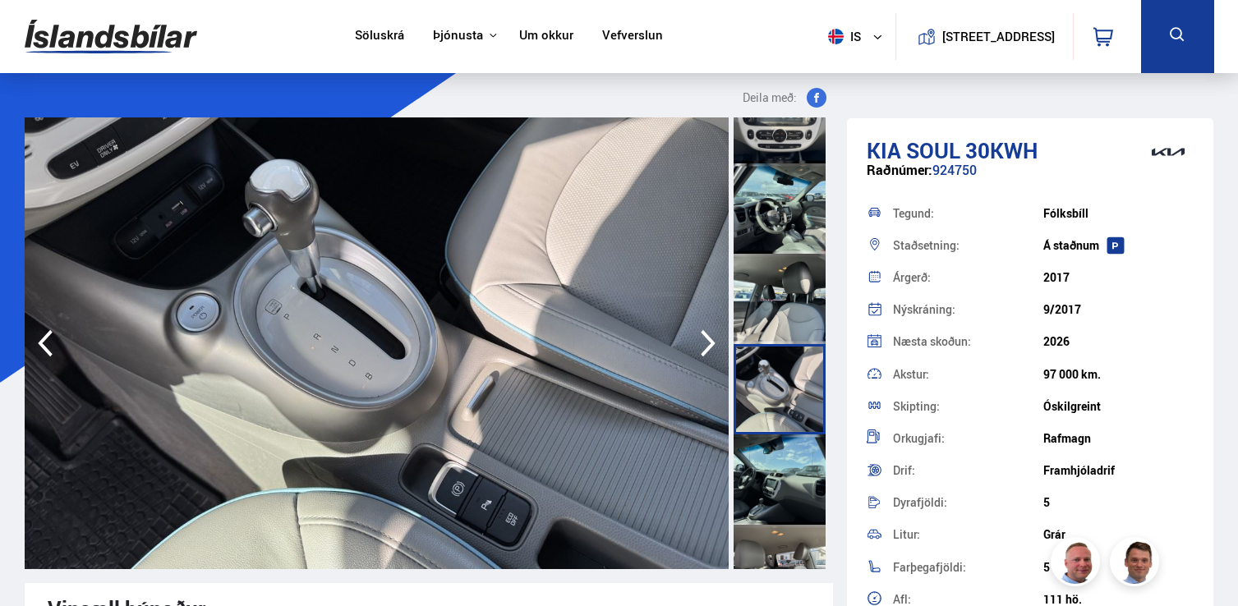
click at [778, 506] on div at bounding box center [779, 479] width 92 height 90
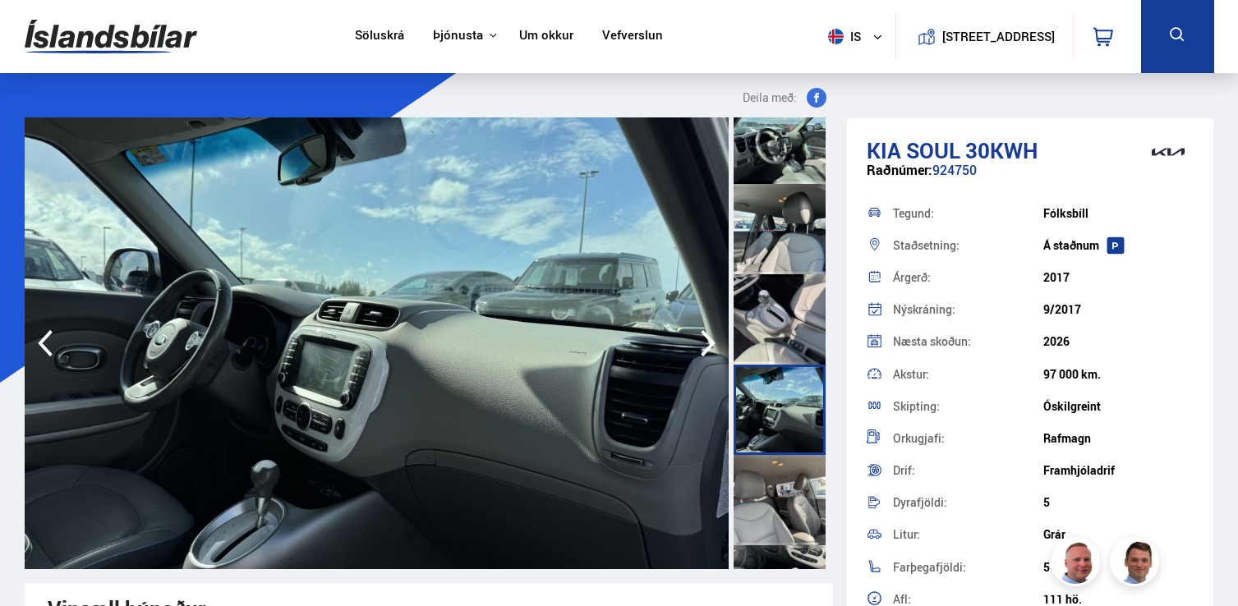
scroll to position [1023, 0]
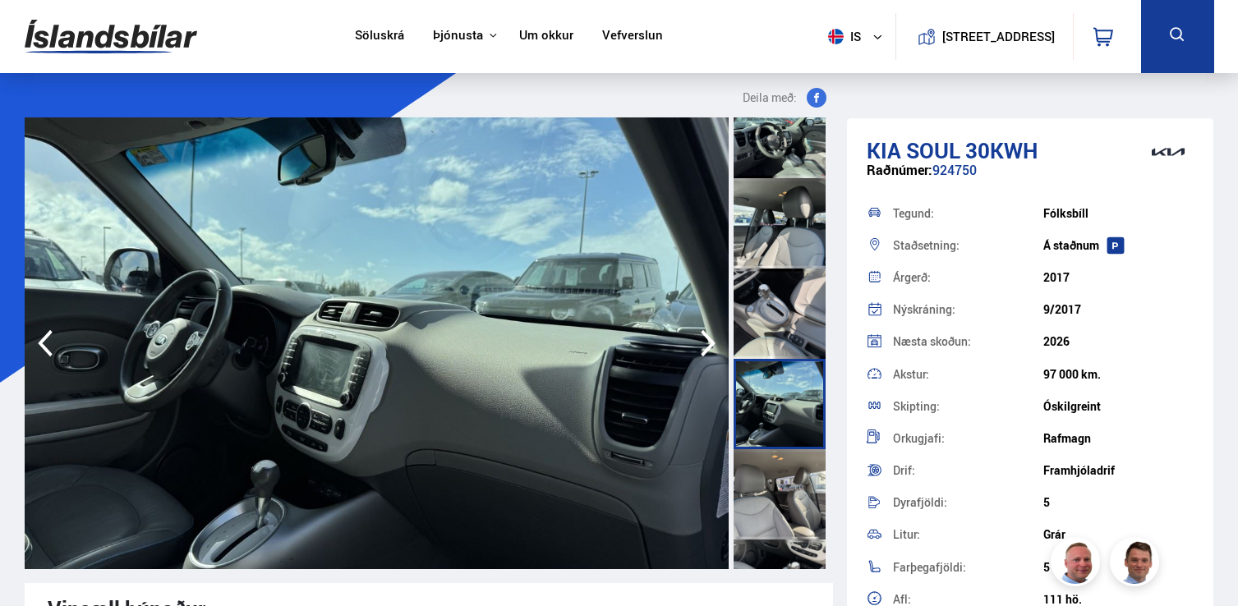
click at [776, 495] on div at bounding box center [779, 494] width 92 height 90
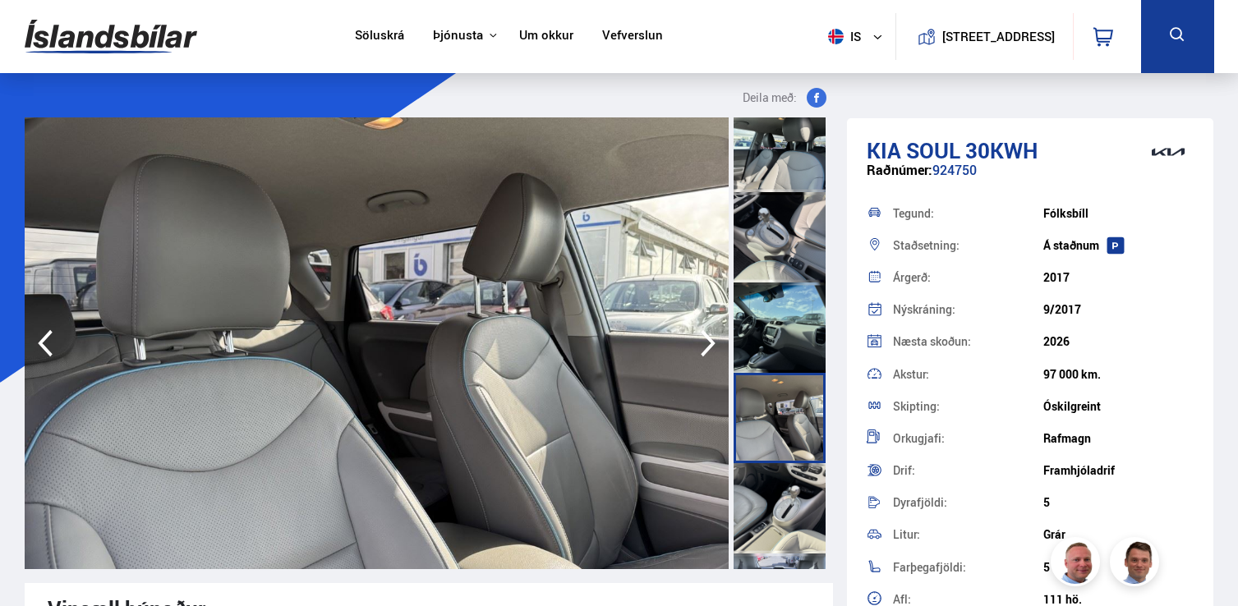
scroll to position [1106, 0]
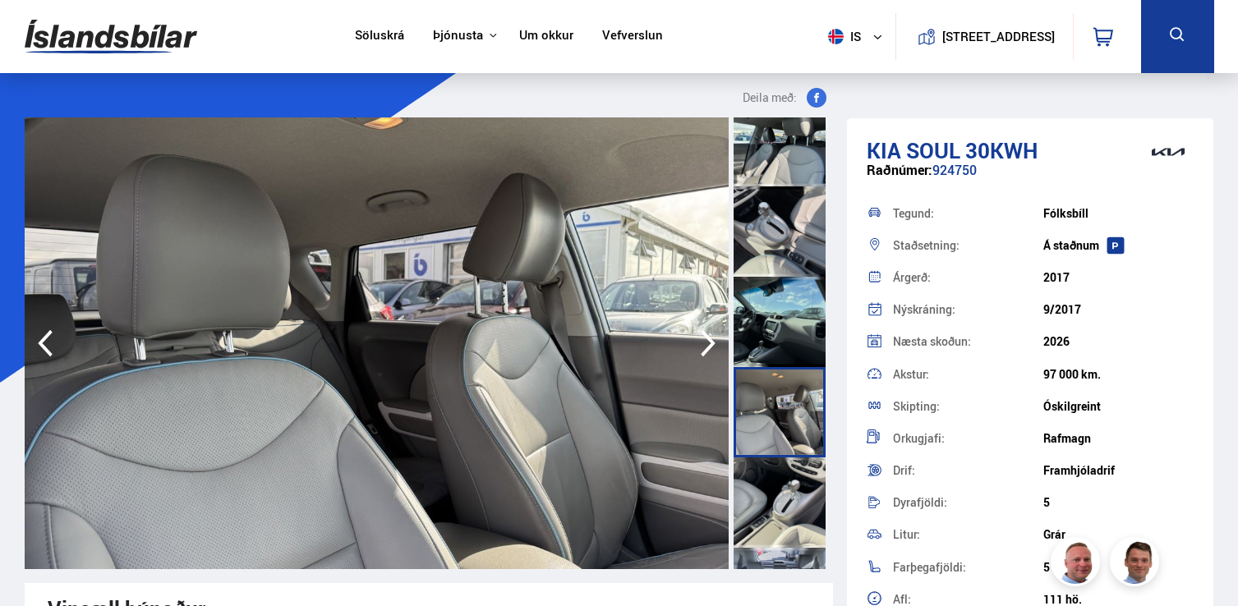
click at [776, 495] on div at bounding box center [779, 502] width 92 height 90
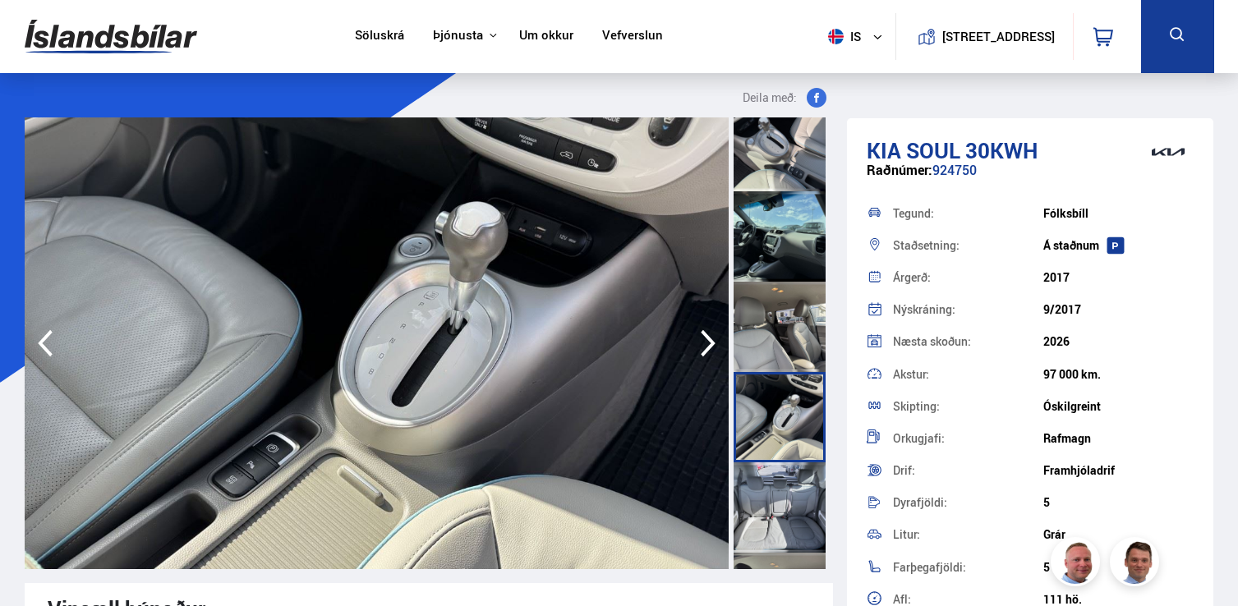
scroll to position [1195, 0]
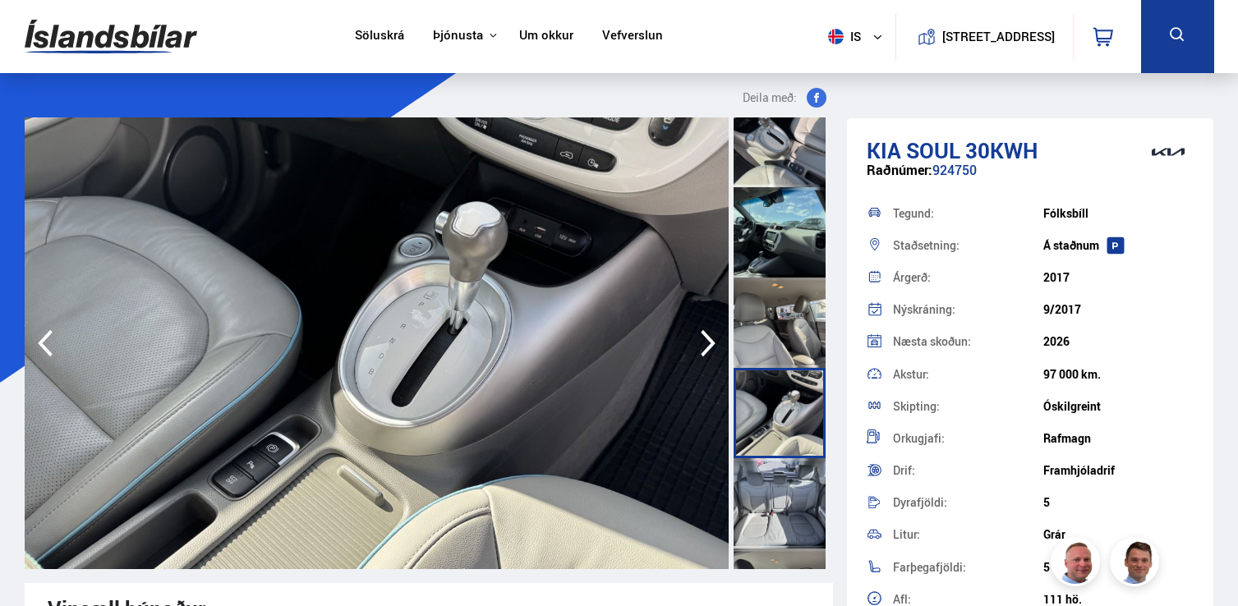
click at [776, 495] on div at bounding box center [779, 503] width 92 height 90
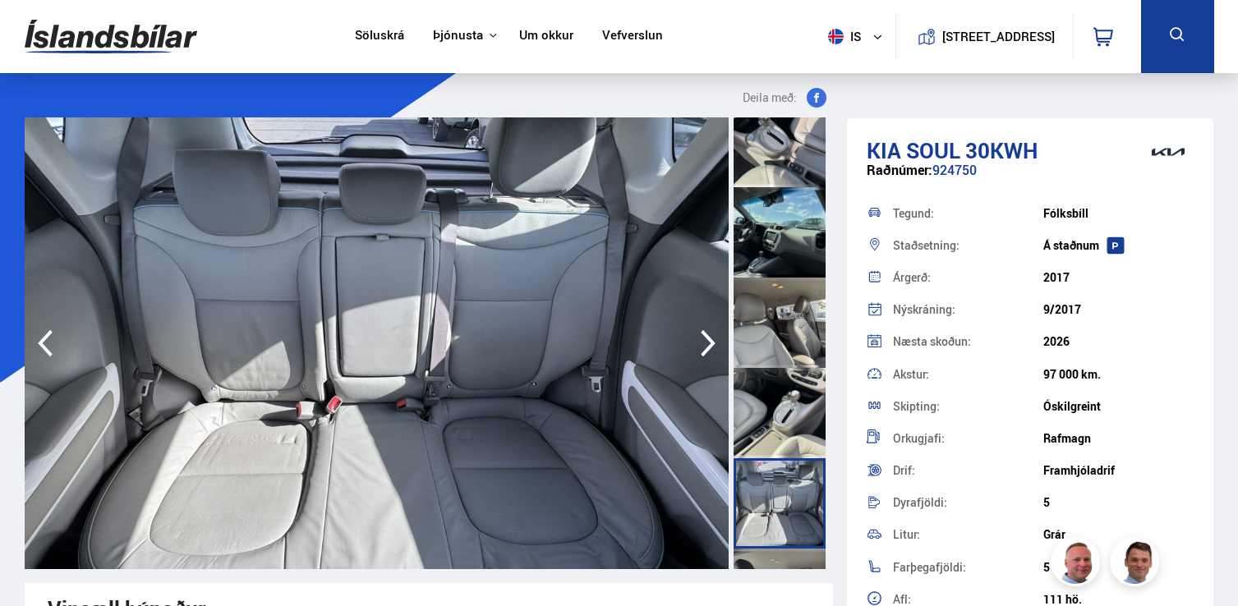
click at [778, 426] on div at bounding box center [779, 413] width 92 height 90
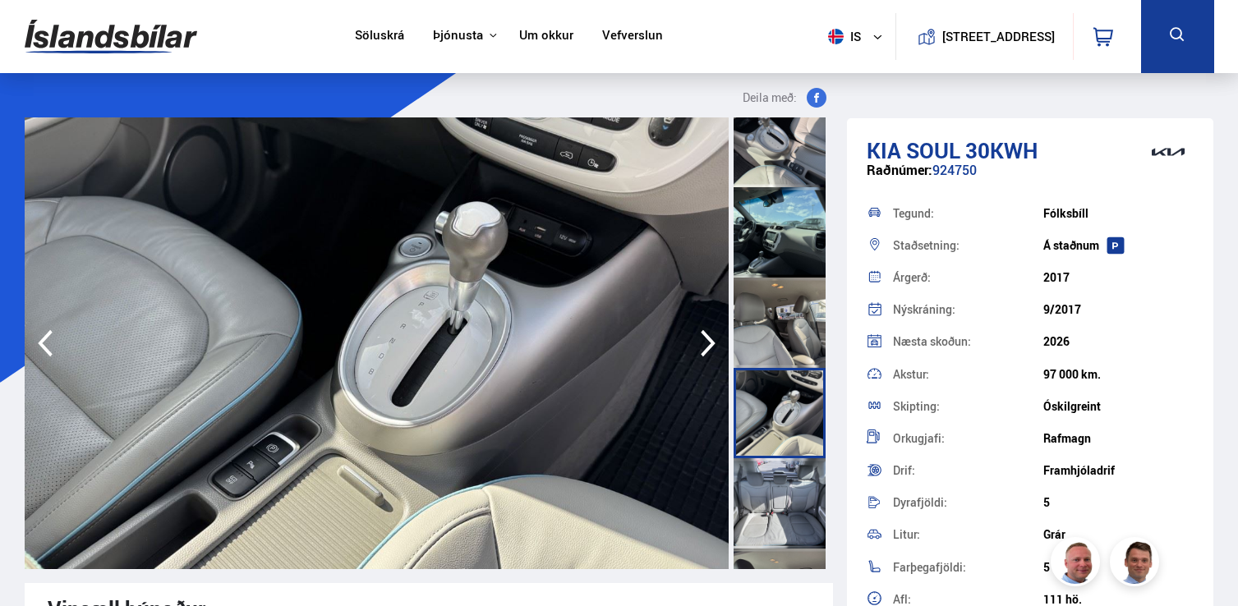
click at [778, 480] on div at bounding box center [779, 503] width 92 height 90
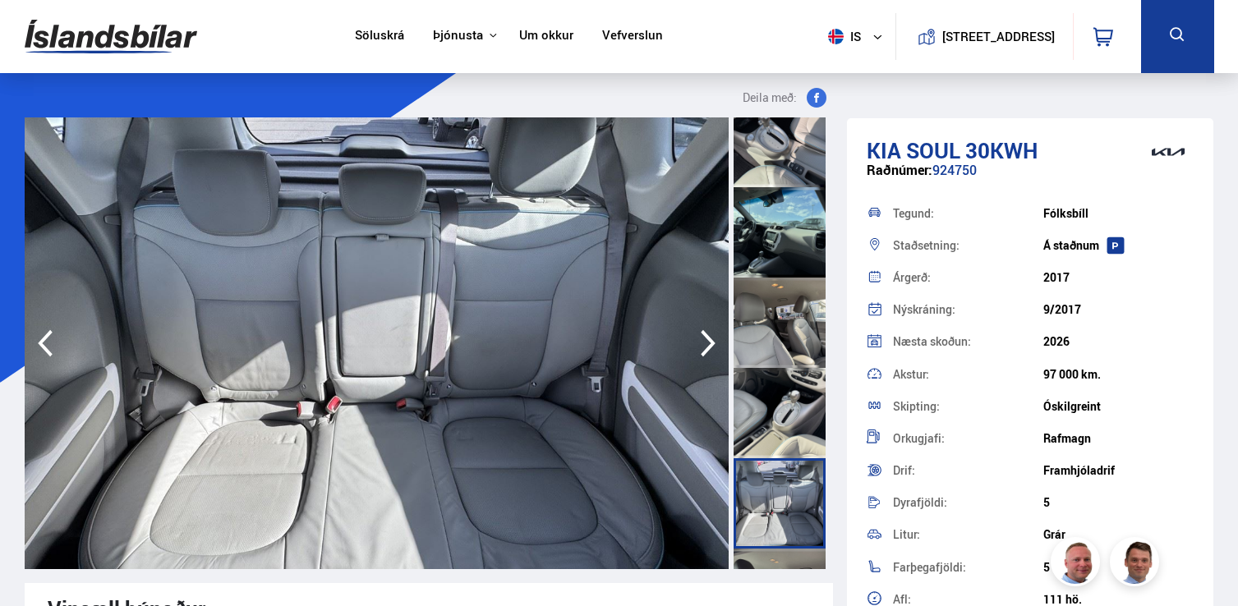
click at [778, 418] on div at bounding box center [779, 413] width 92 height 90
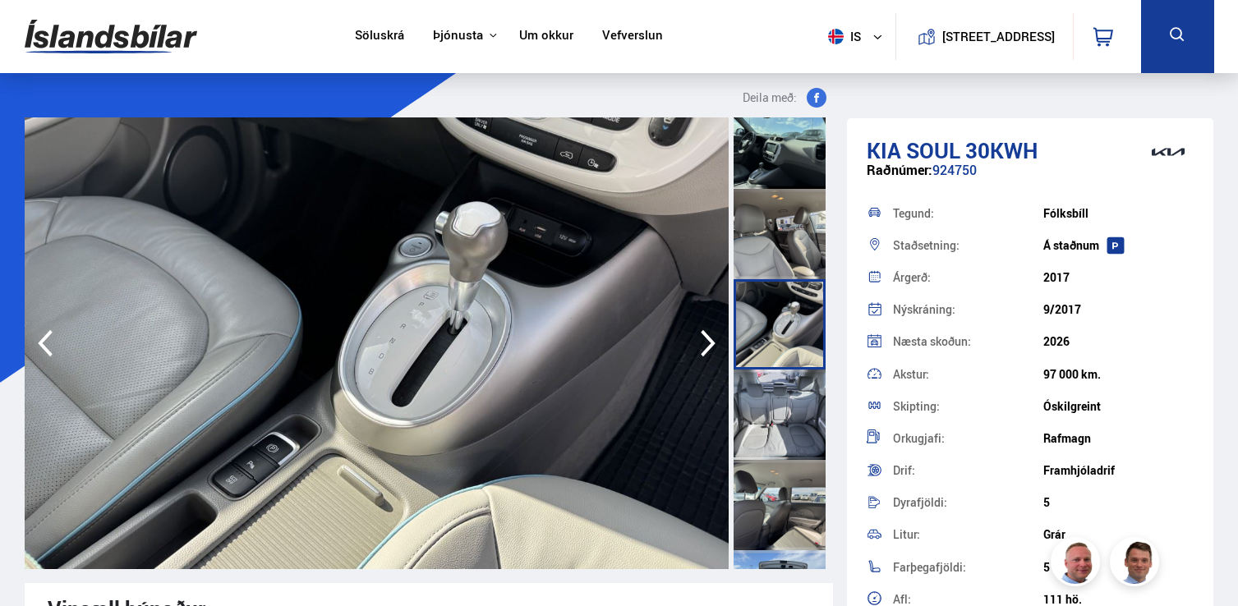
scroll to position [1292, 0]
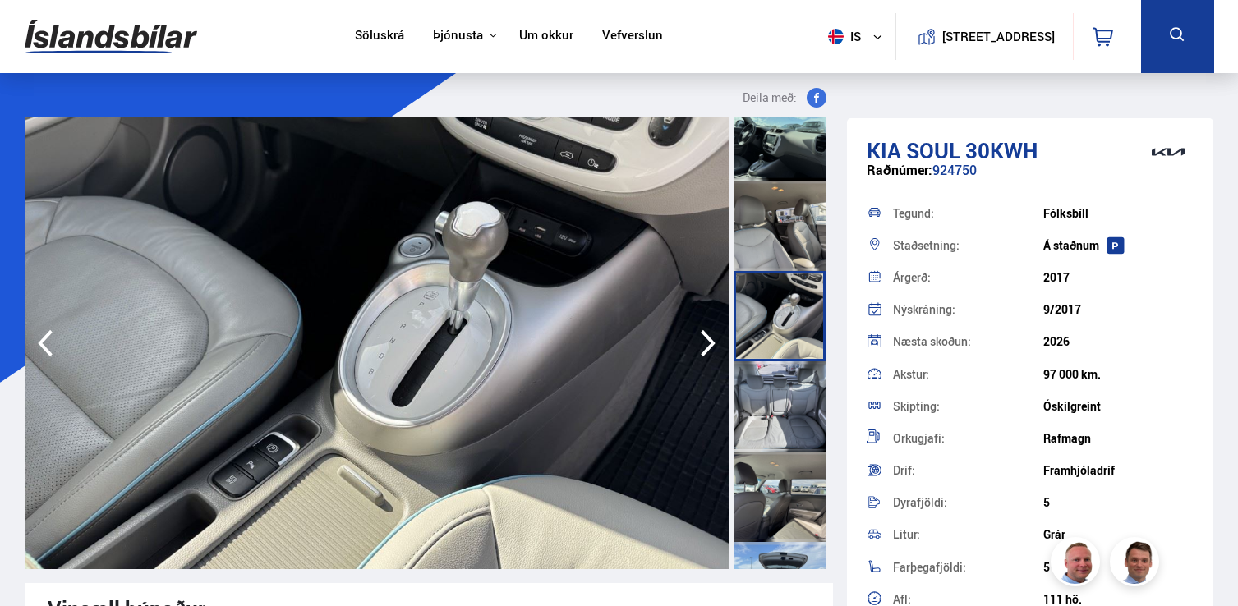
click at [774, 489] on div at bounding box center [779, 497] width 92 height 90
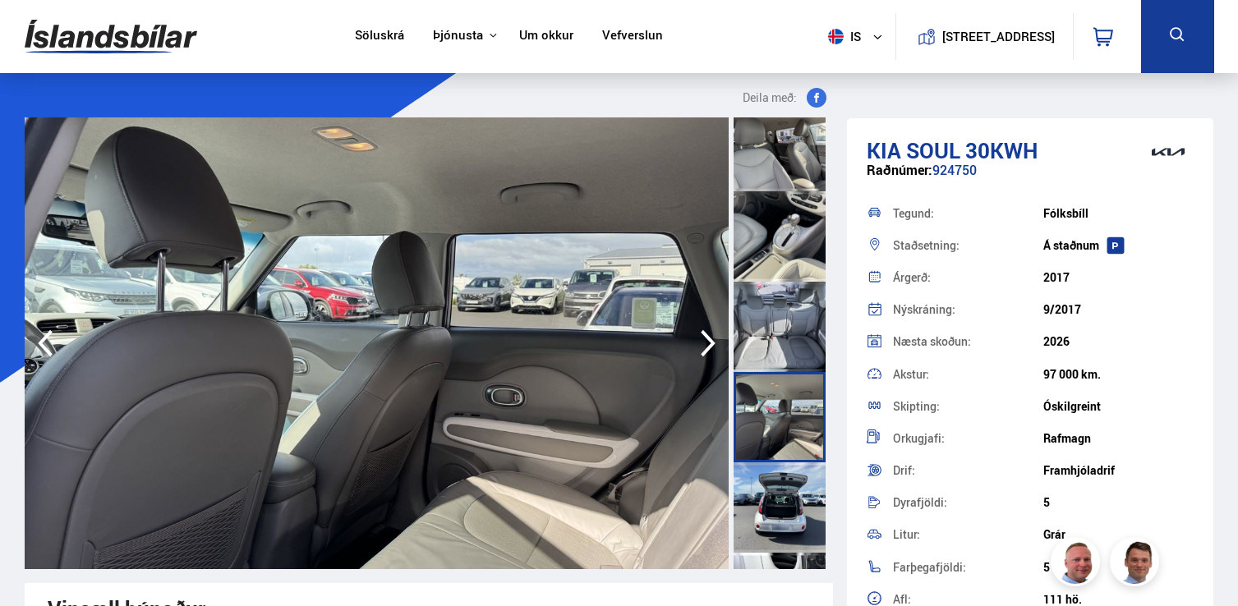
scroll to position [1385, 0]
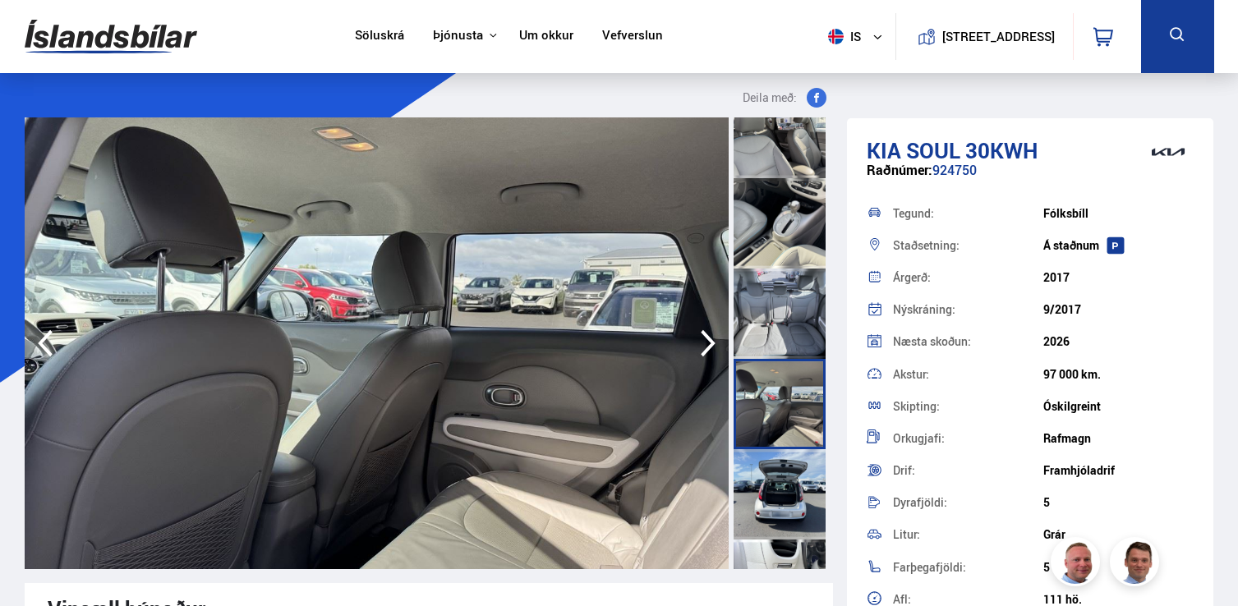
click at [774, 489] on div at bounding box center [779, 494] width 92 height 90
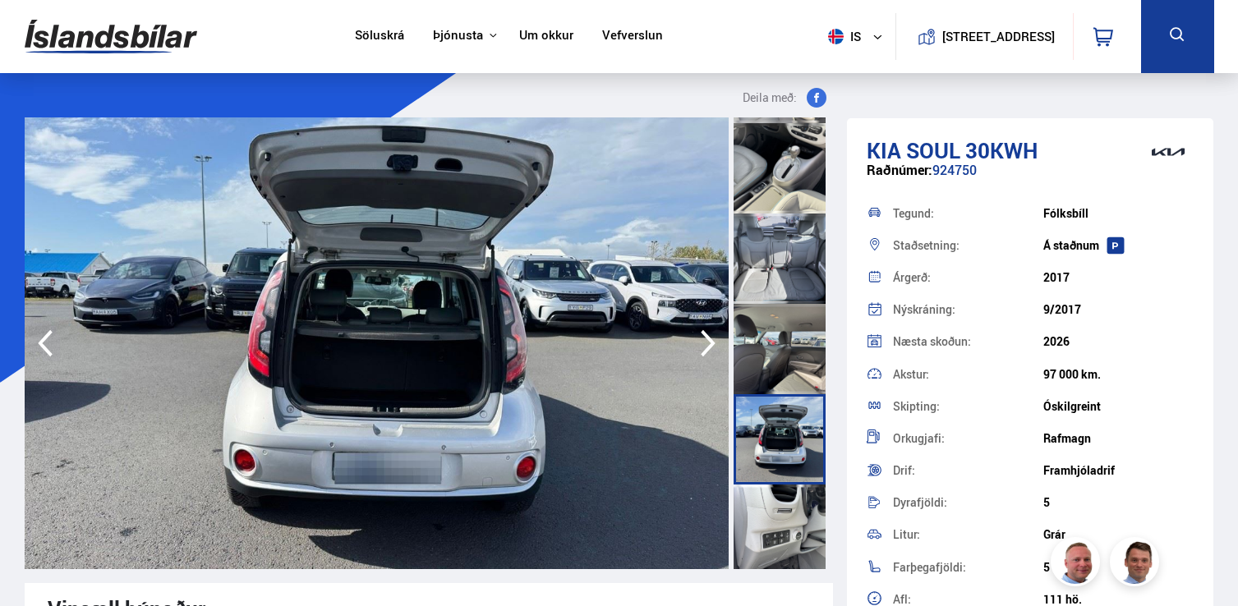
scroll to position [1442, 0]
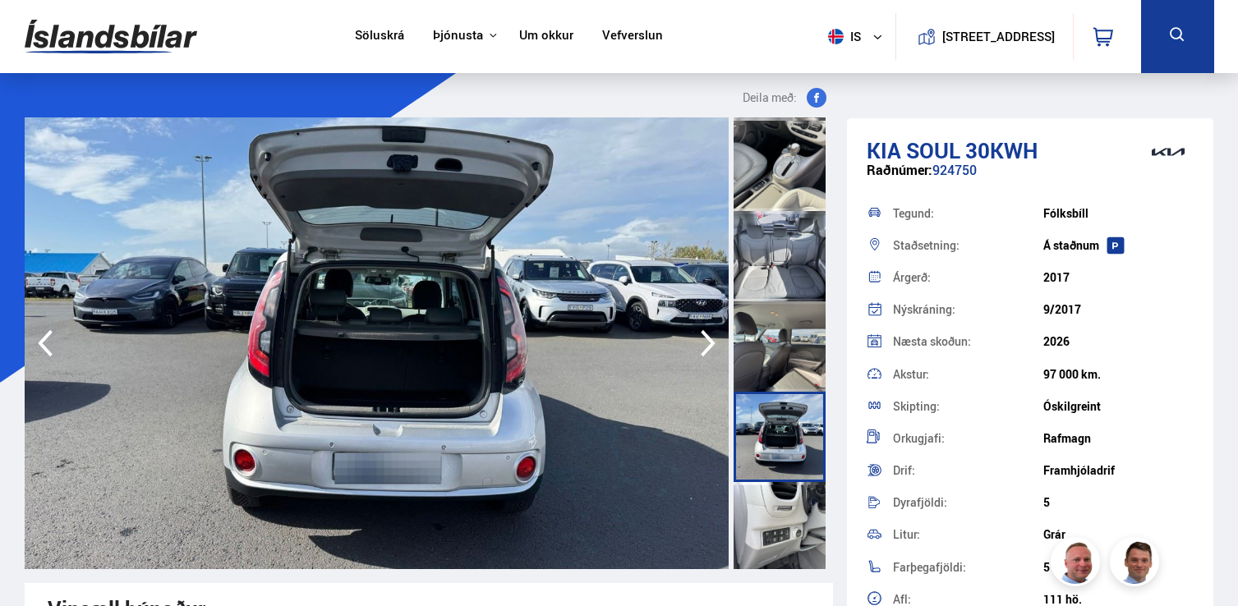
click at [775, 510] on div at bounding box center [779, 527] width 92 height 90
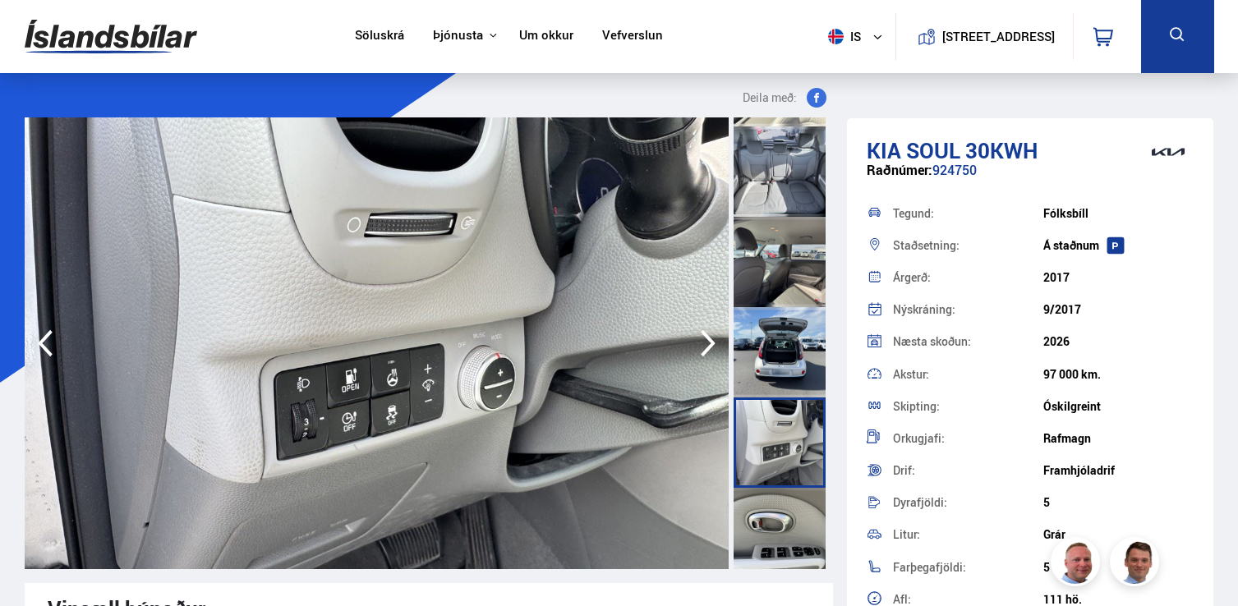
scroll to position [1529, 0]
click at [775, 510] on div at bounding box center [779, 530] width 92 height 90
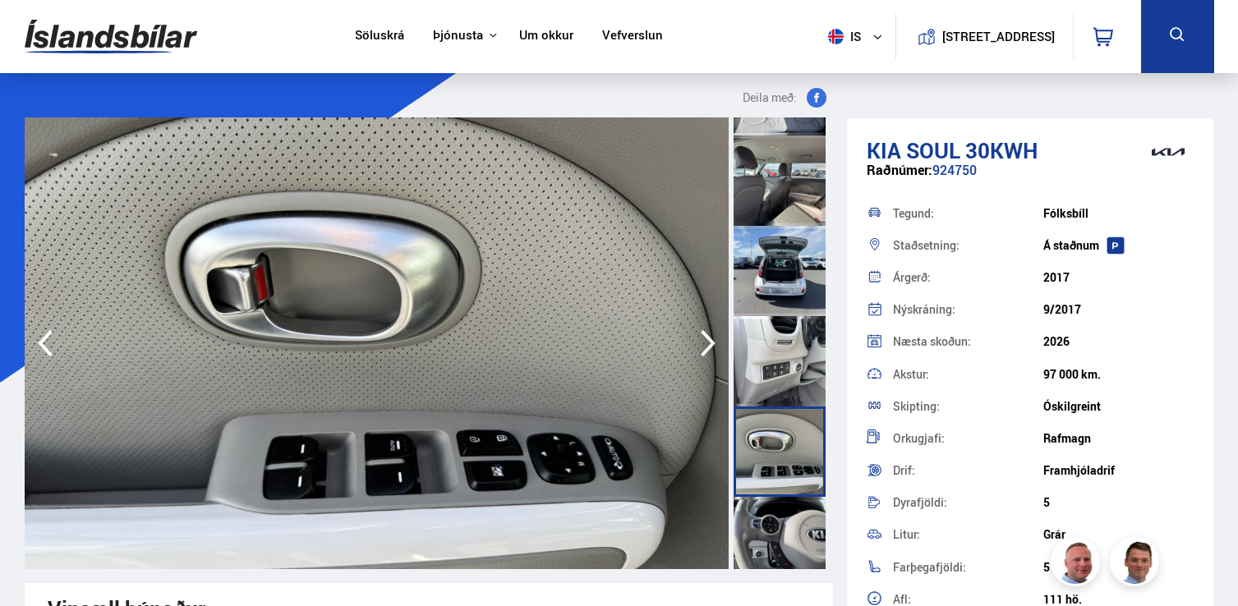
click at [775, 510] on div at bounding box center [779, 542] width 92 height 90
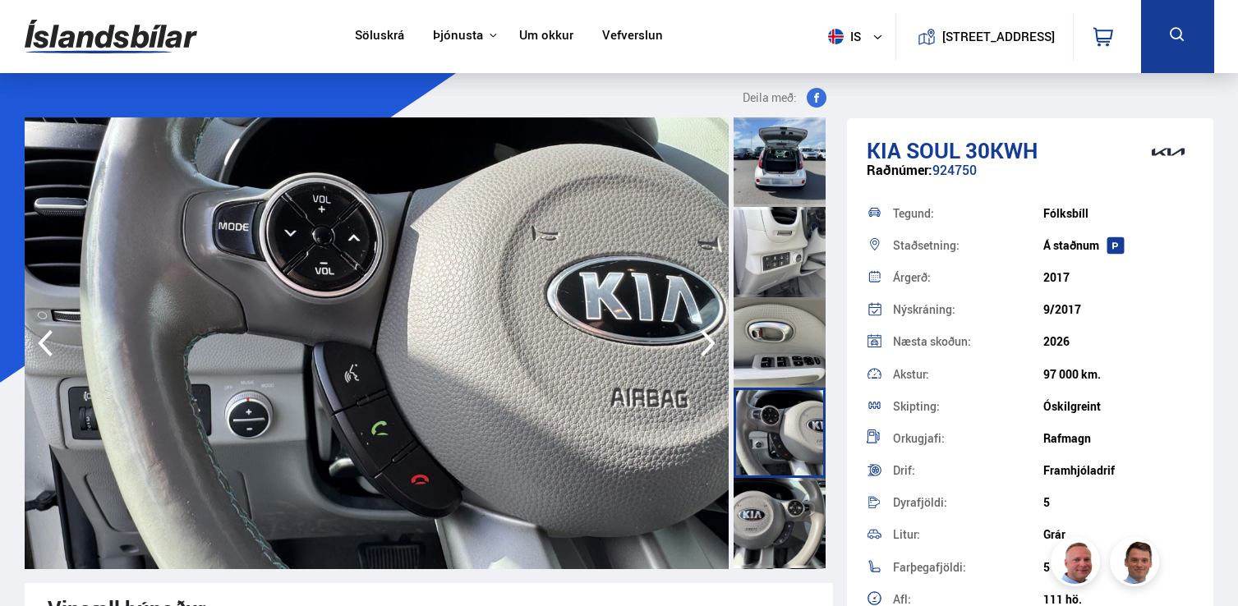
scroll to position [1721, 0]
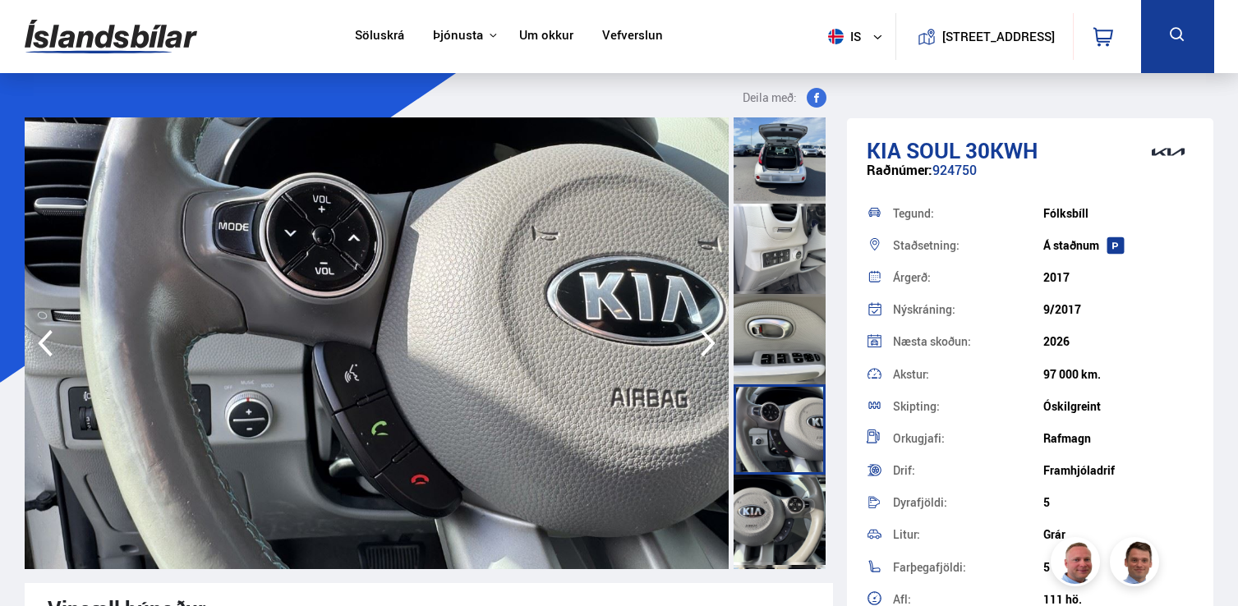
click at [775, 510] on div at bounding box center [779, 520] width 92 height 90
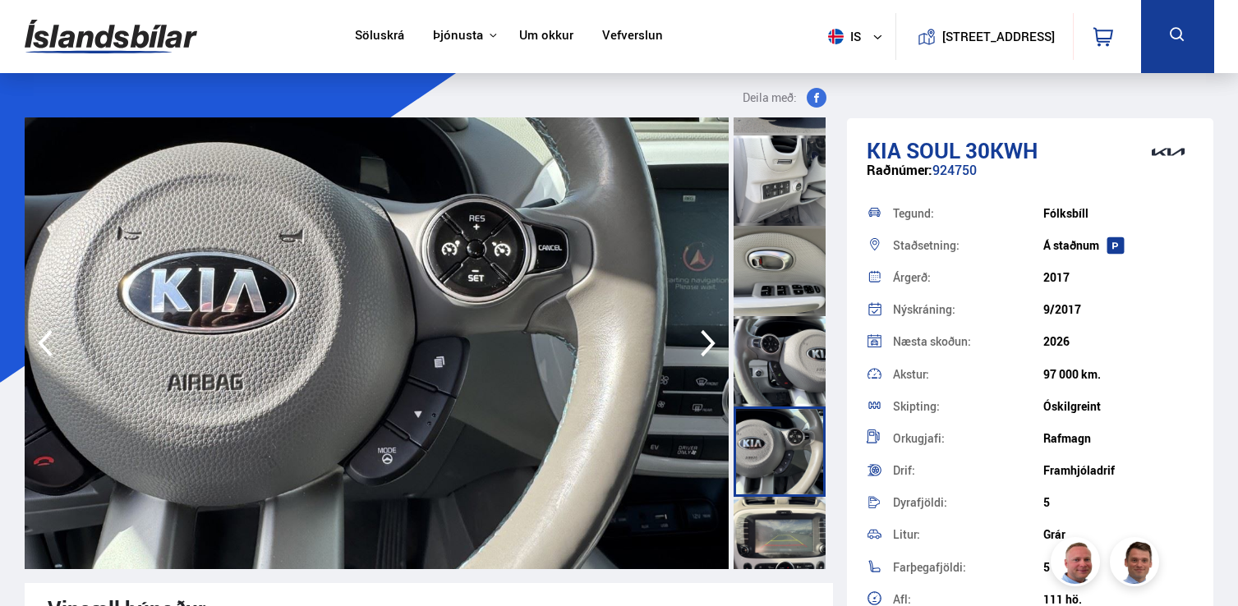
scroll to position [1790, 0]
click at [775, 510] on div at bounding box center [779, 541] width 92 height 90
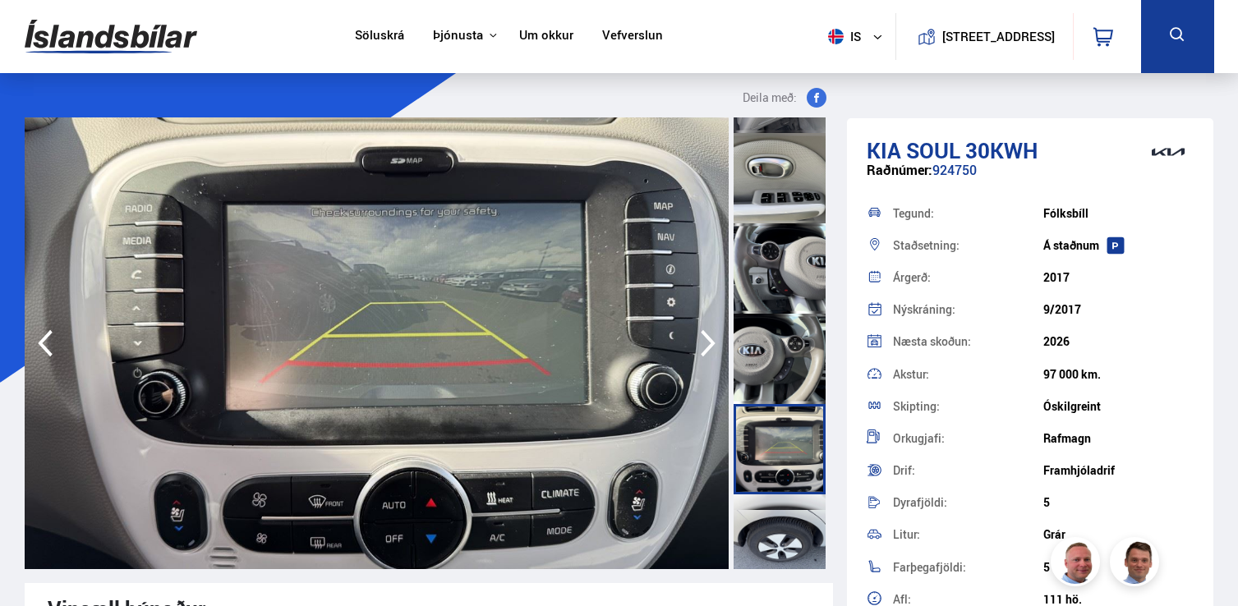
scroll to position [1897, 0]
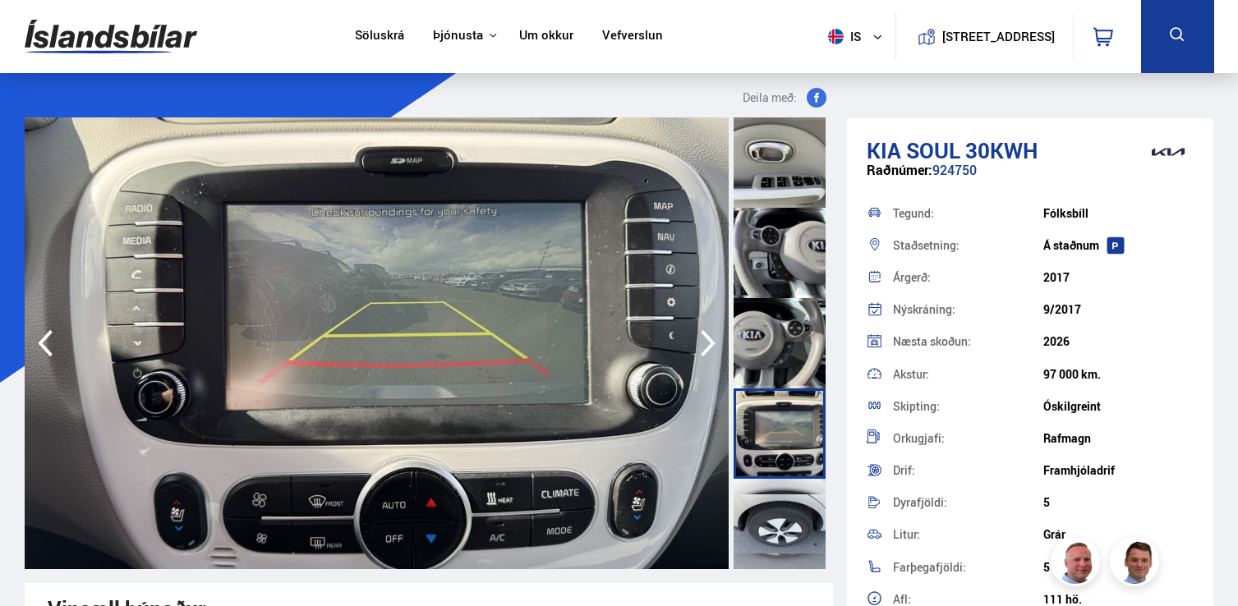
click at [775, 510] on div at bounding box center [779, 524] width 92 height 90
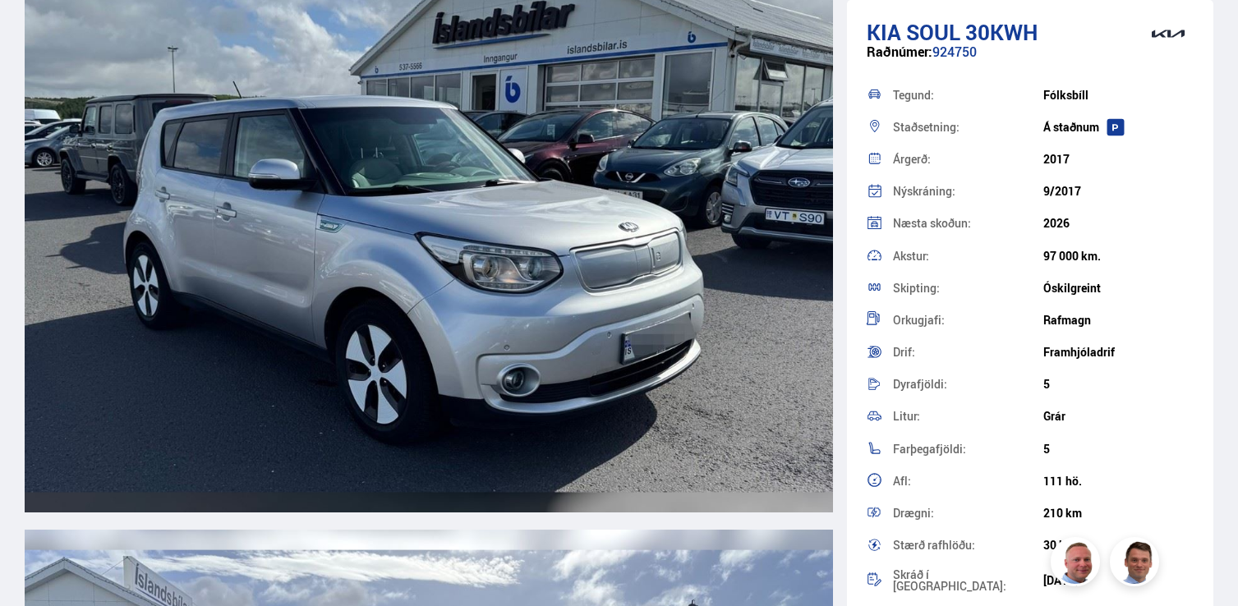
scroll to position [1869, 0]
